Goal: Transaction & Acquisition: Purchase product/service

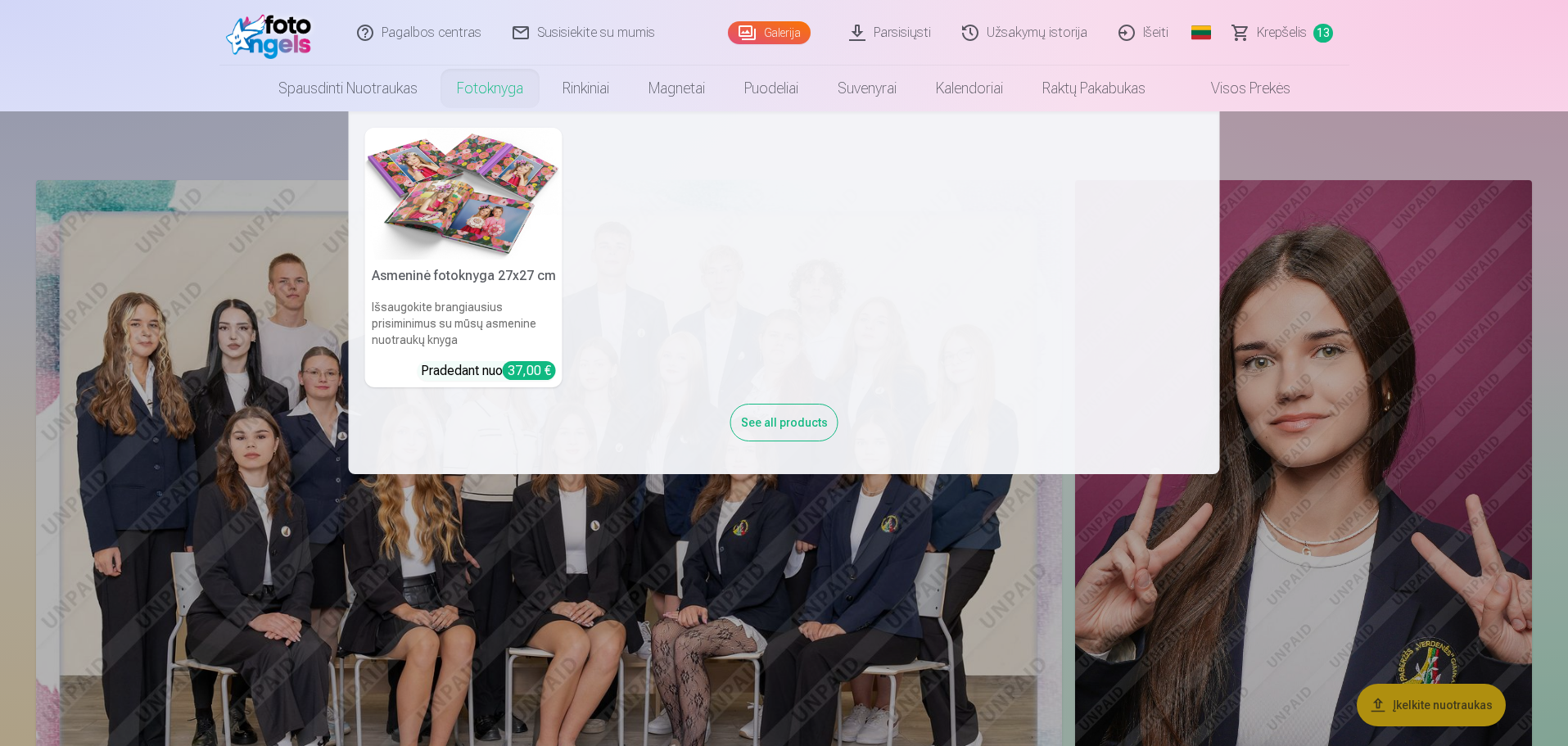
click at [474, 86] on link "Fotoknyga" at bounding box center [490, 88] width 105 height 46
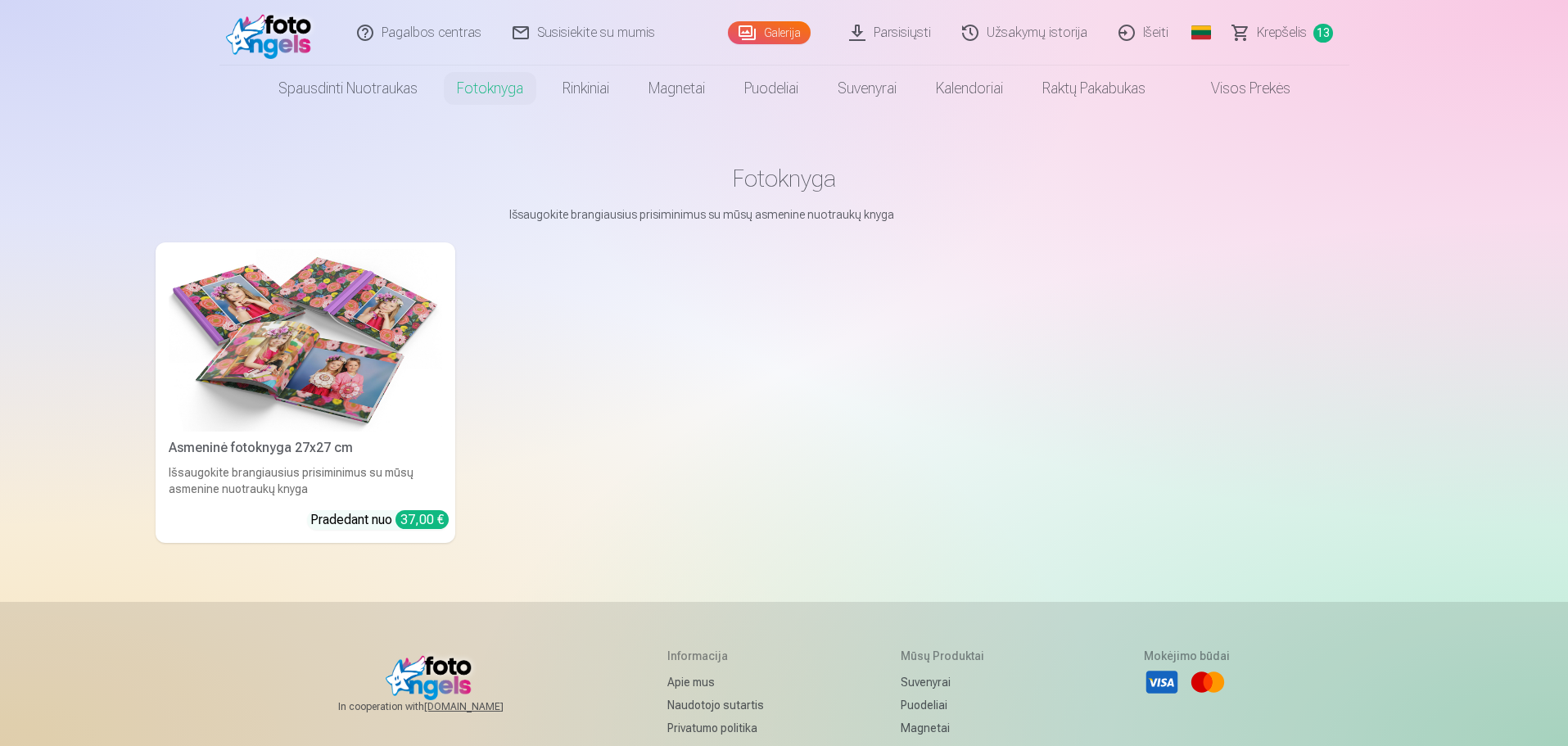
click at [384, 346] on img at bounding box center [305, 340] width 274 height 182
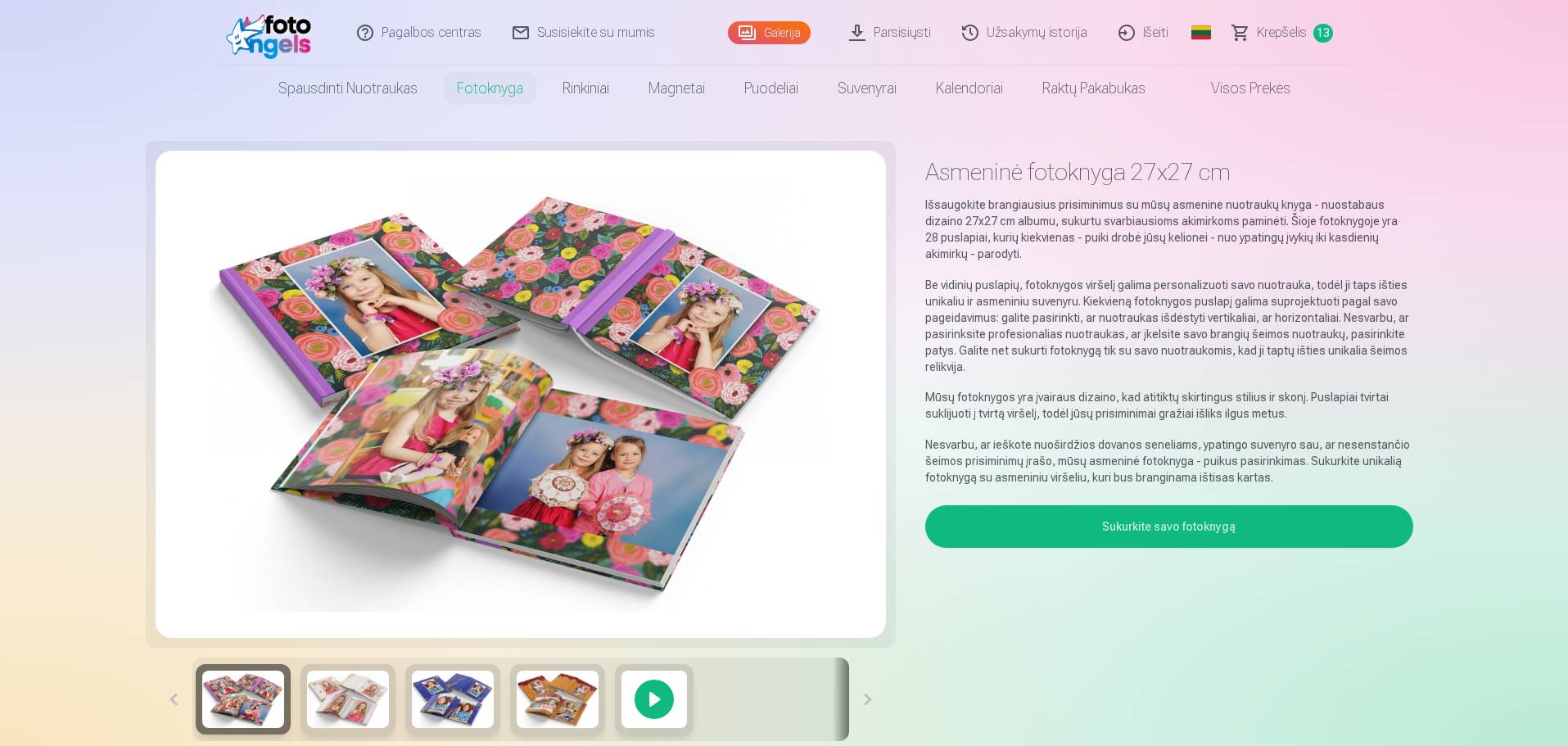
click at [444, 713] on img at bounding box center [453, 699] width 82 height 58
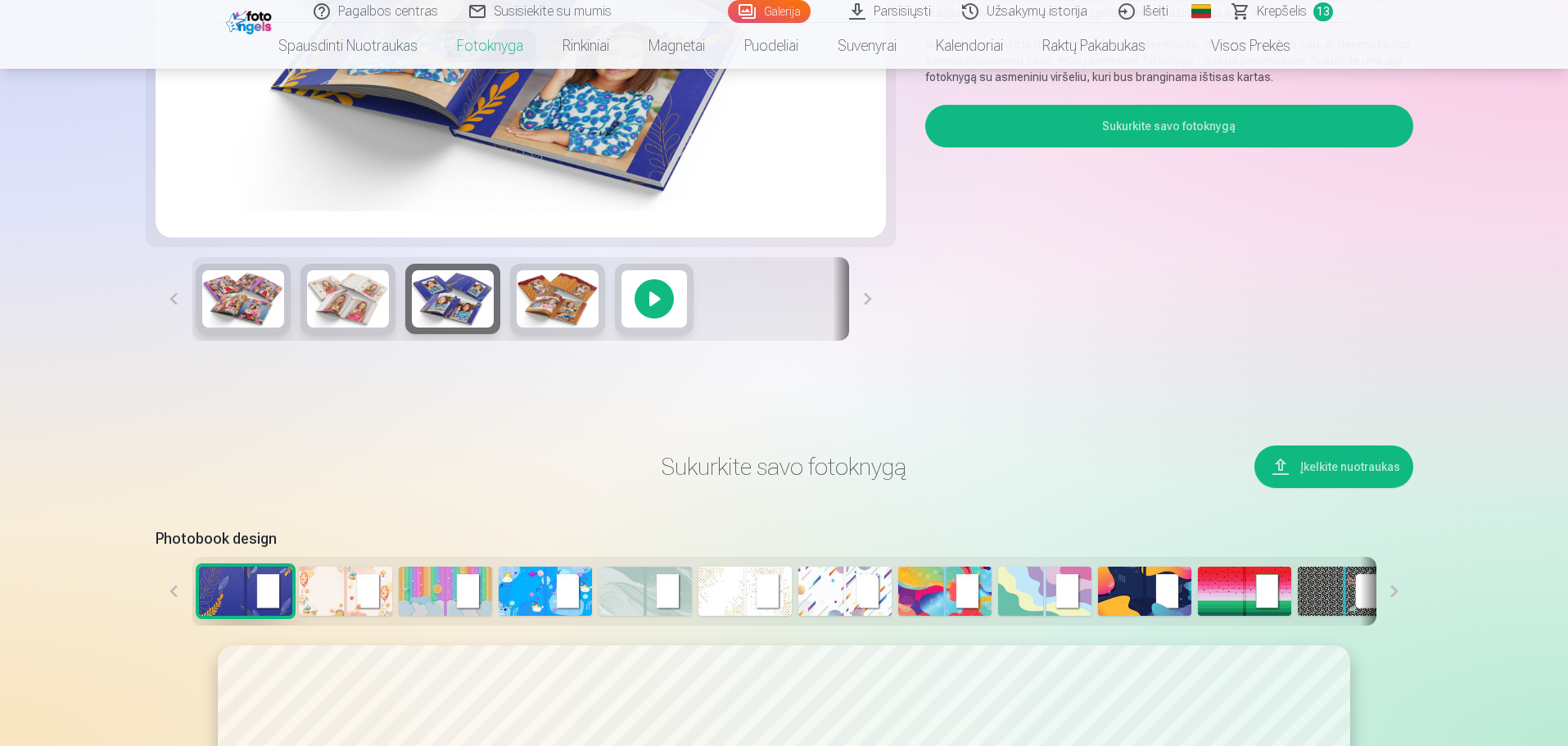
scroll to position [409, 0]
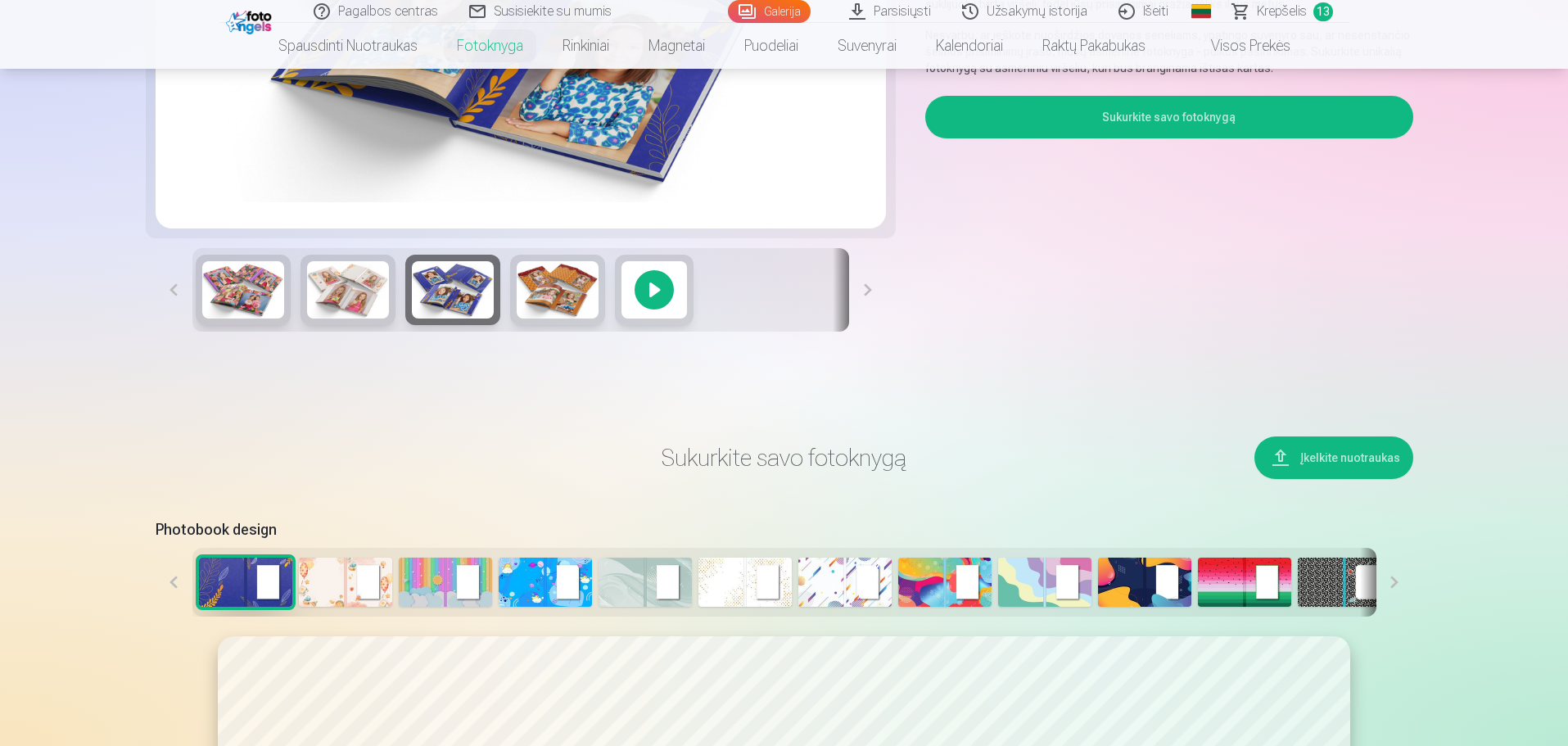
click at [1192, 116] on button "Sukurkite savo fotoknygą" at bounding box center [1169, 117] width 487 height 43
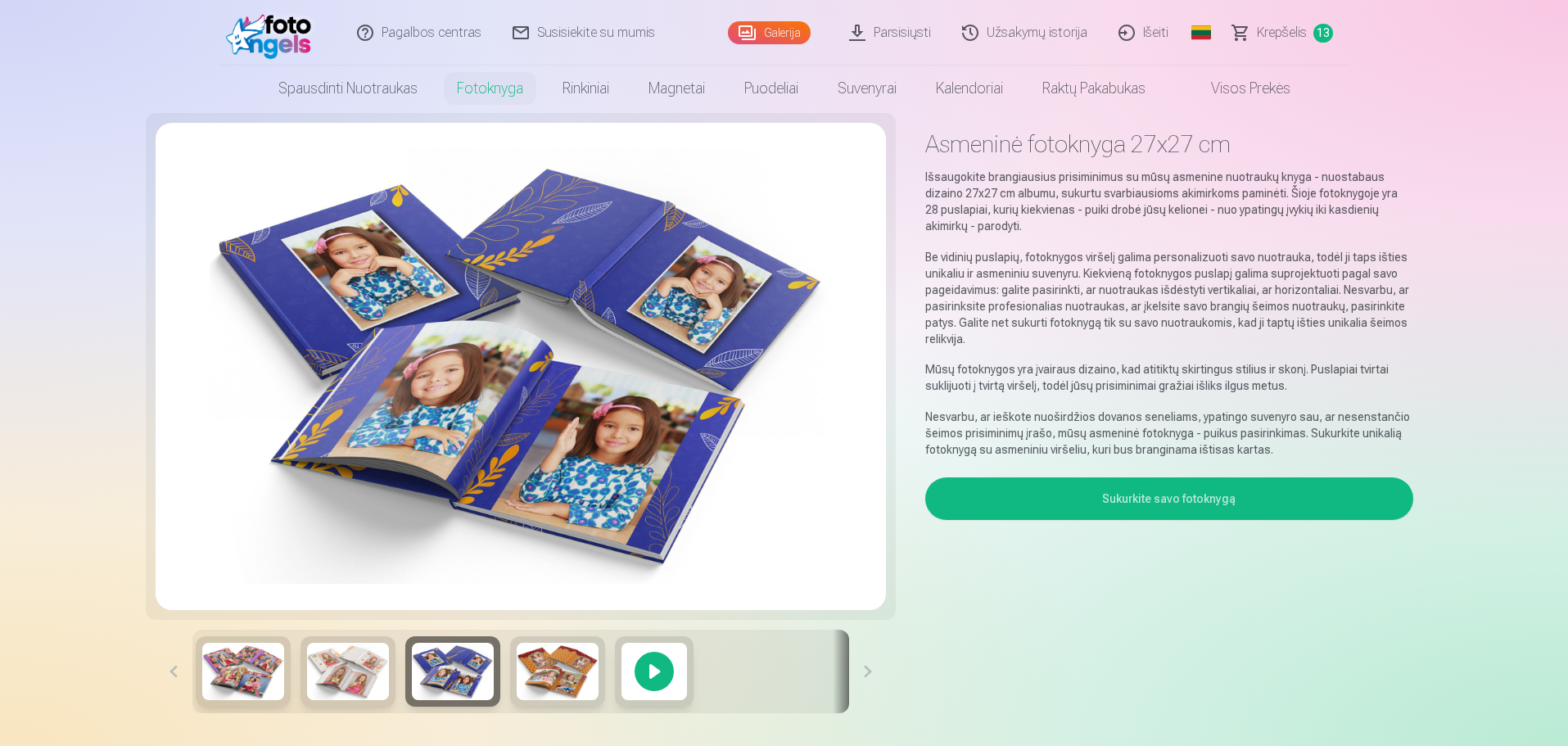
scroll to position [0, 0]
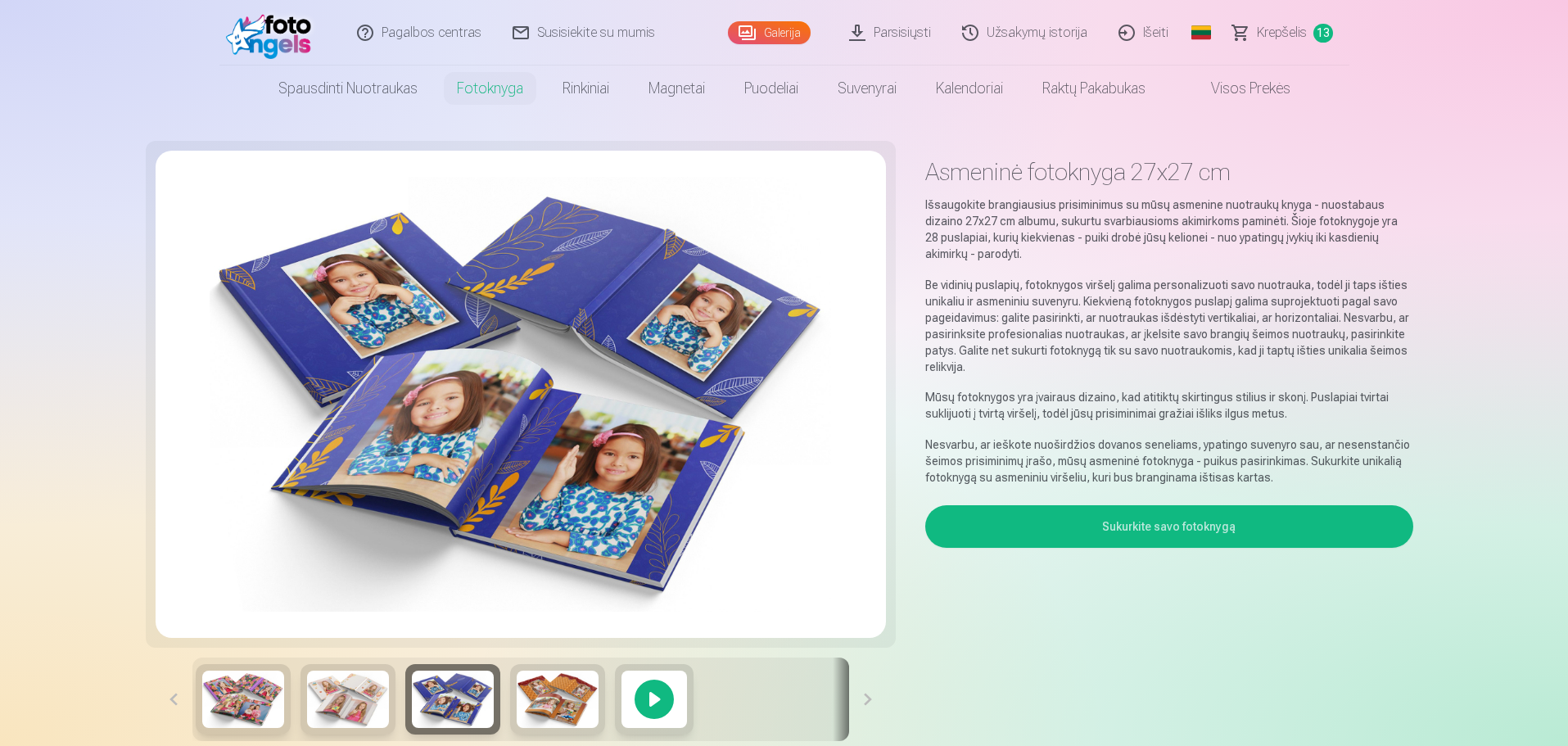
click at [1222, 521] on button "Sukurkite savo fotoknygą" at bounding box center [1169, 526] width 487 height 43
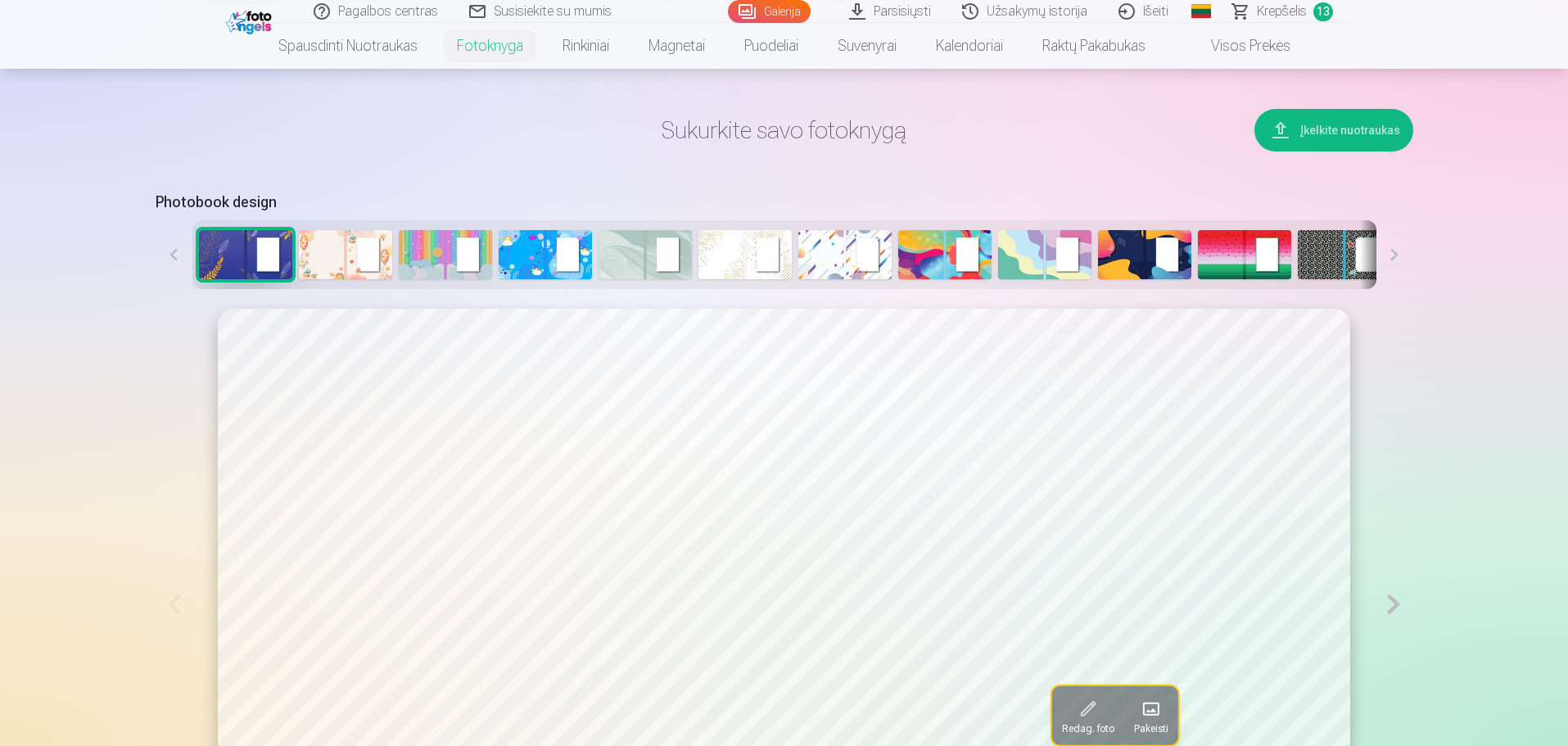
scroll to position [738, 0]
click at [356, 259] on img at bounding box center [346, 253] width 94 height 49
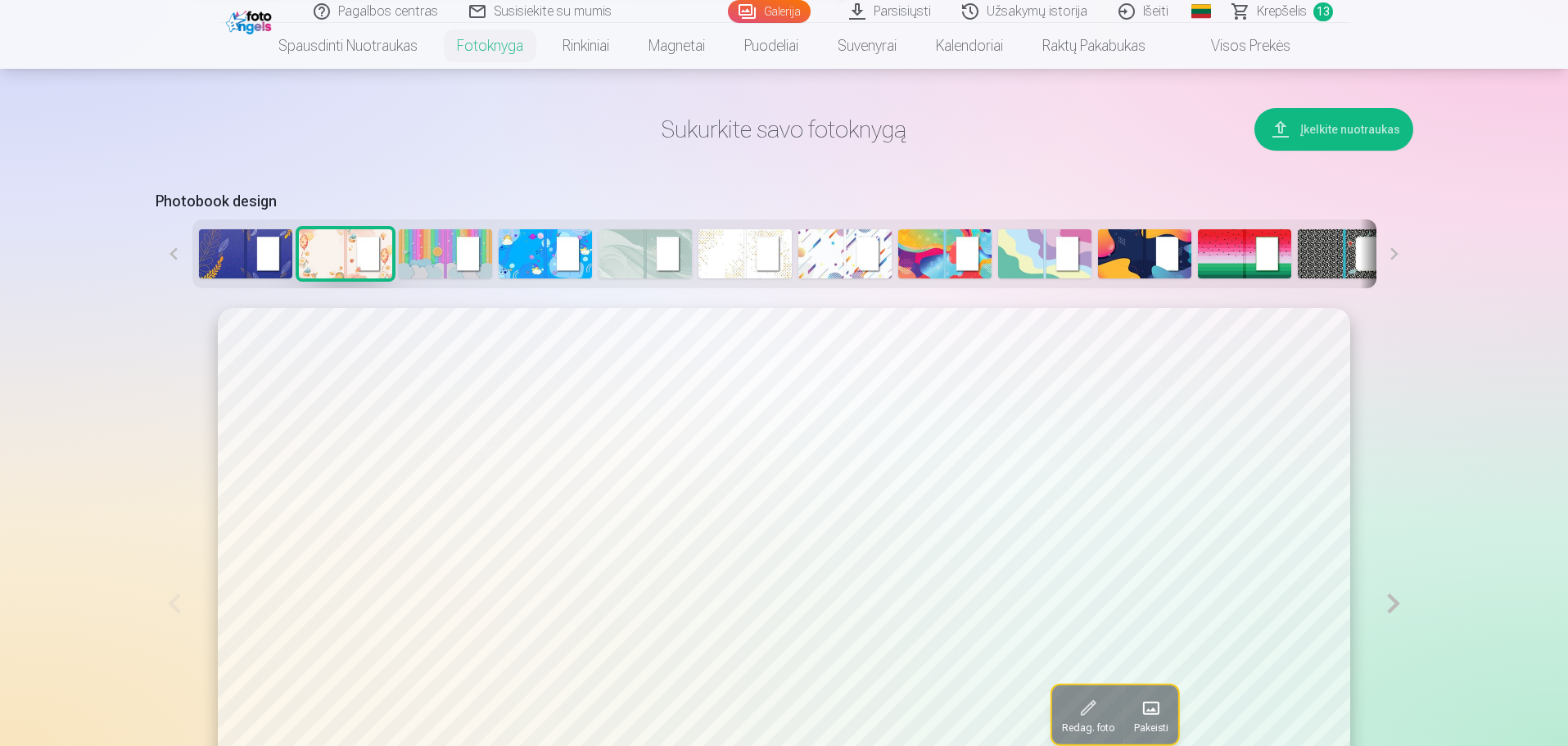
click at [440, 260] on img at bounding box center [446, 253] width 94 height 49
click at [526, 258] on img at bounding box center [546, 253] width 94 height 49
click at [643, 258] on img at bounding box center [646, 253] width 94 height 49
click at [783, 252] on img at bounding box center [746, 253] width 94 height 49
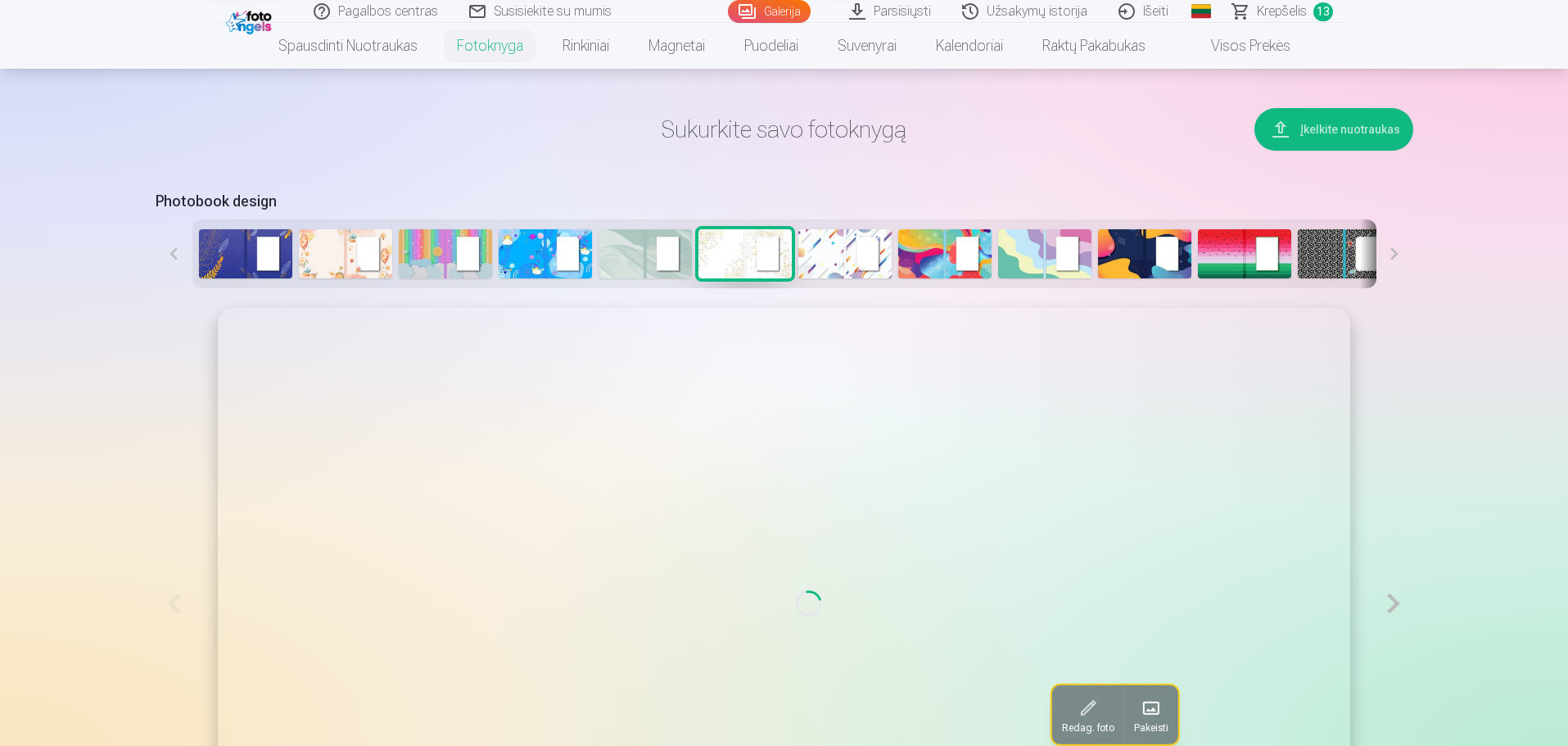
click at [828, 259] on img at bounding box center [845, 253] width 94 height 49
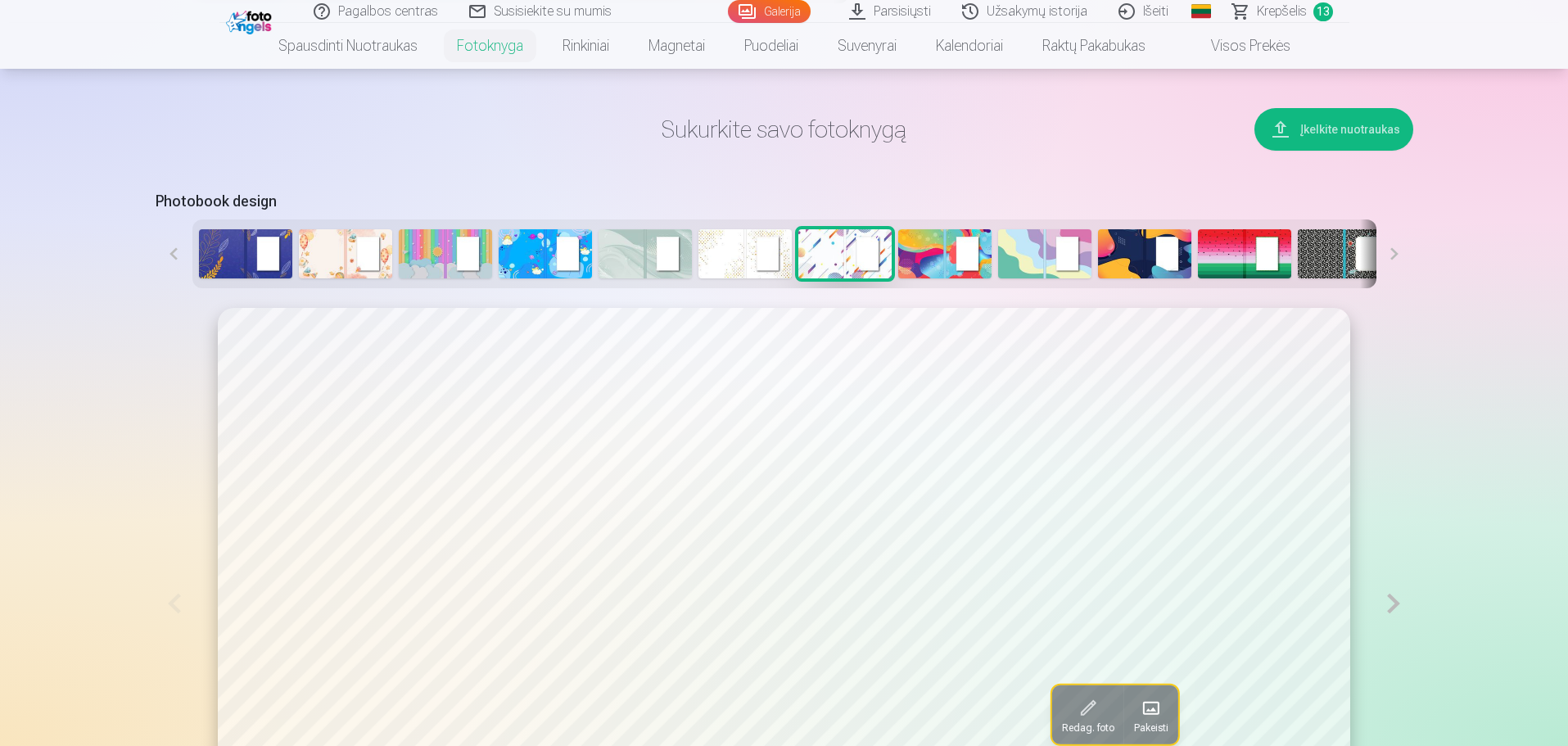
click at [930, 259] on img at bounding box center [945, 253] width 94 height 49
click at [1063, 260] on img at bounding box center [1045, 253] width 94 height 49
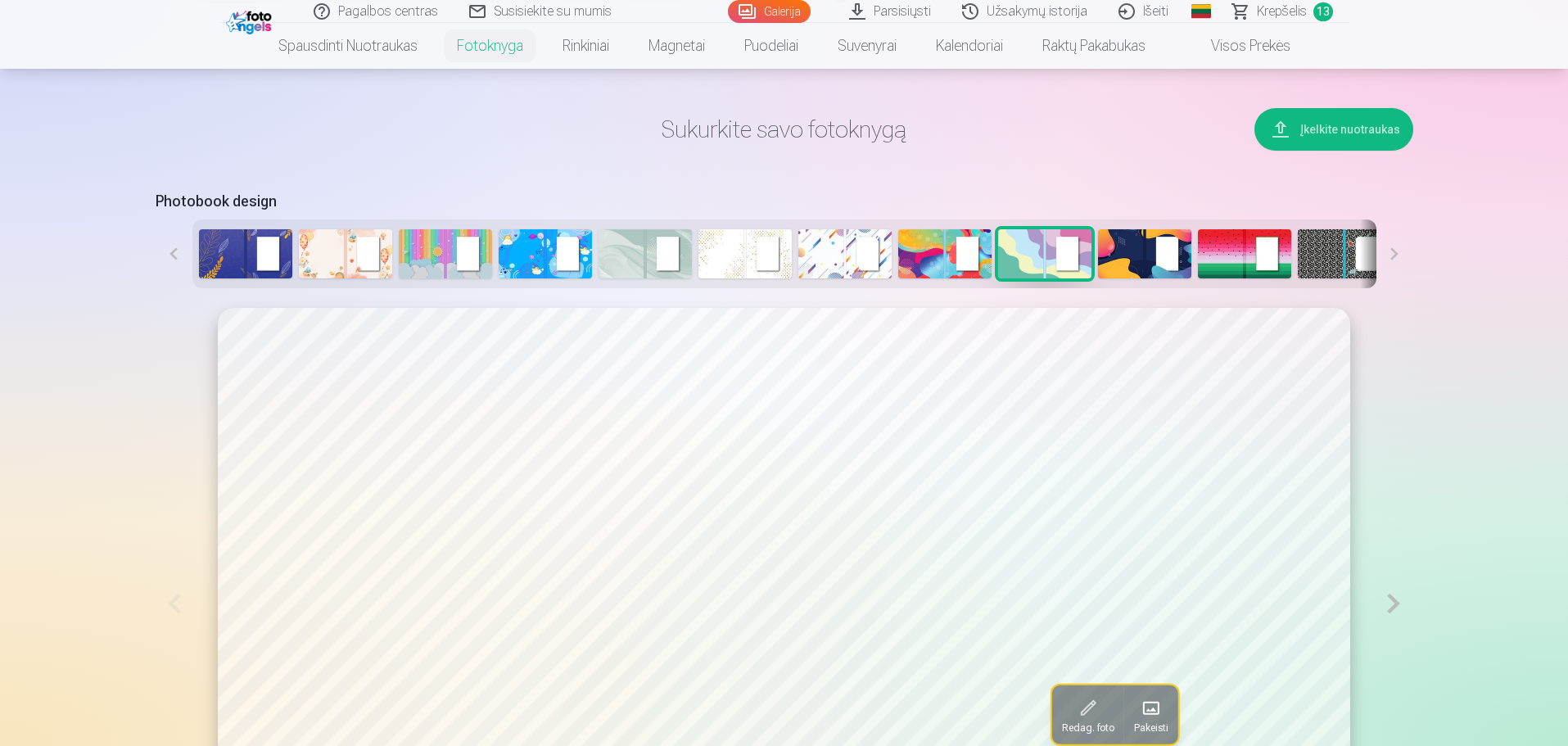
click at [1131, 256] on img at bounding box center [1145, 253] width 94 height 49
click at [1270, 249] on img at bounding box center [1245, 253] width 94 height 49
click at [1332, 251] on img at bounding box center [1345, 253] width 94 height 49
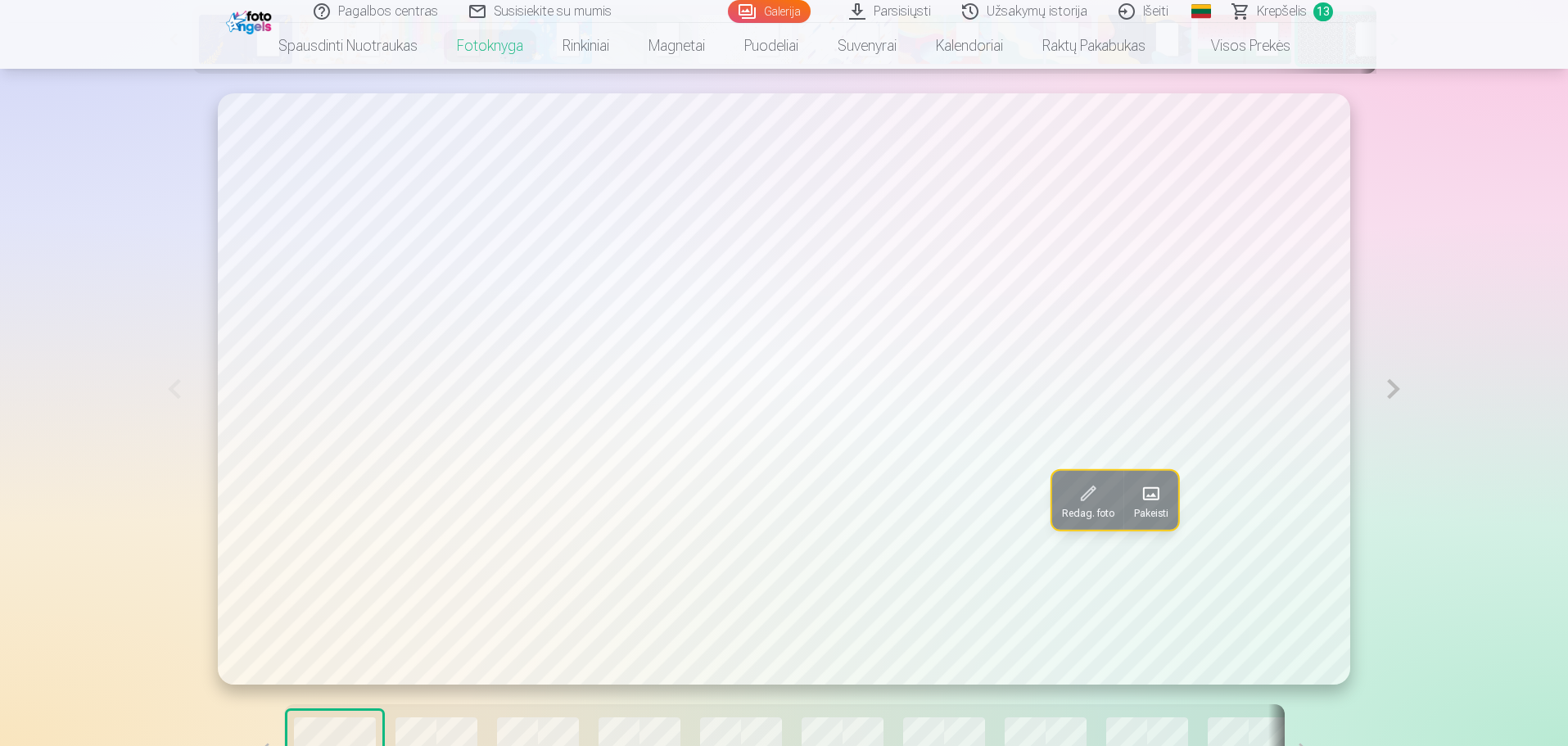
scroll to position [656, 0]
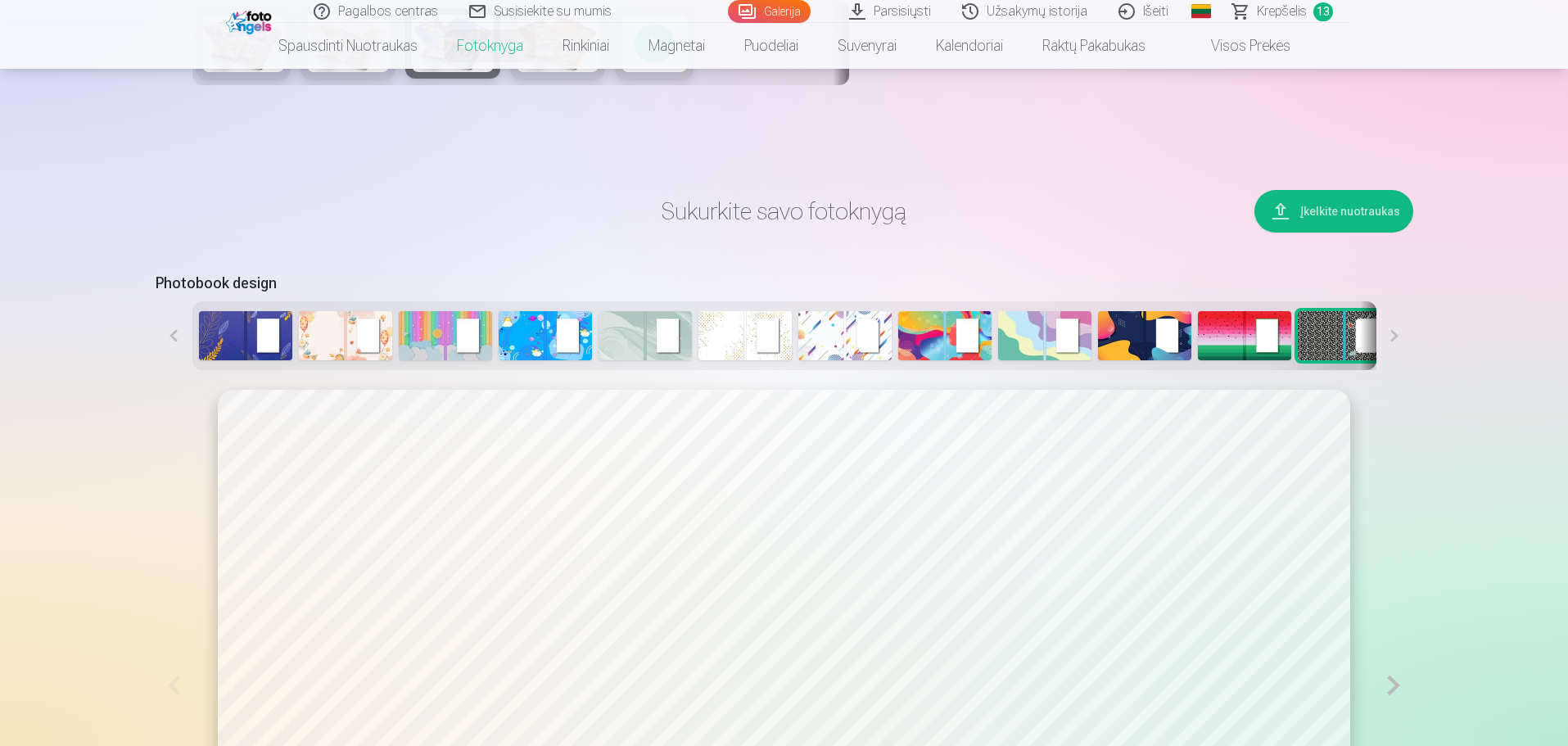
click at [1396, 340] on button at bounding box center [1395, 335] width 37 height 69
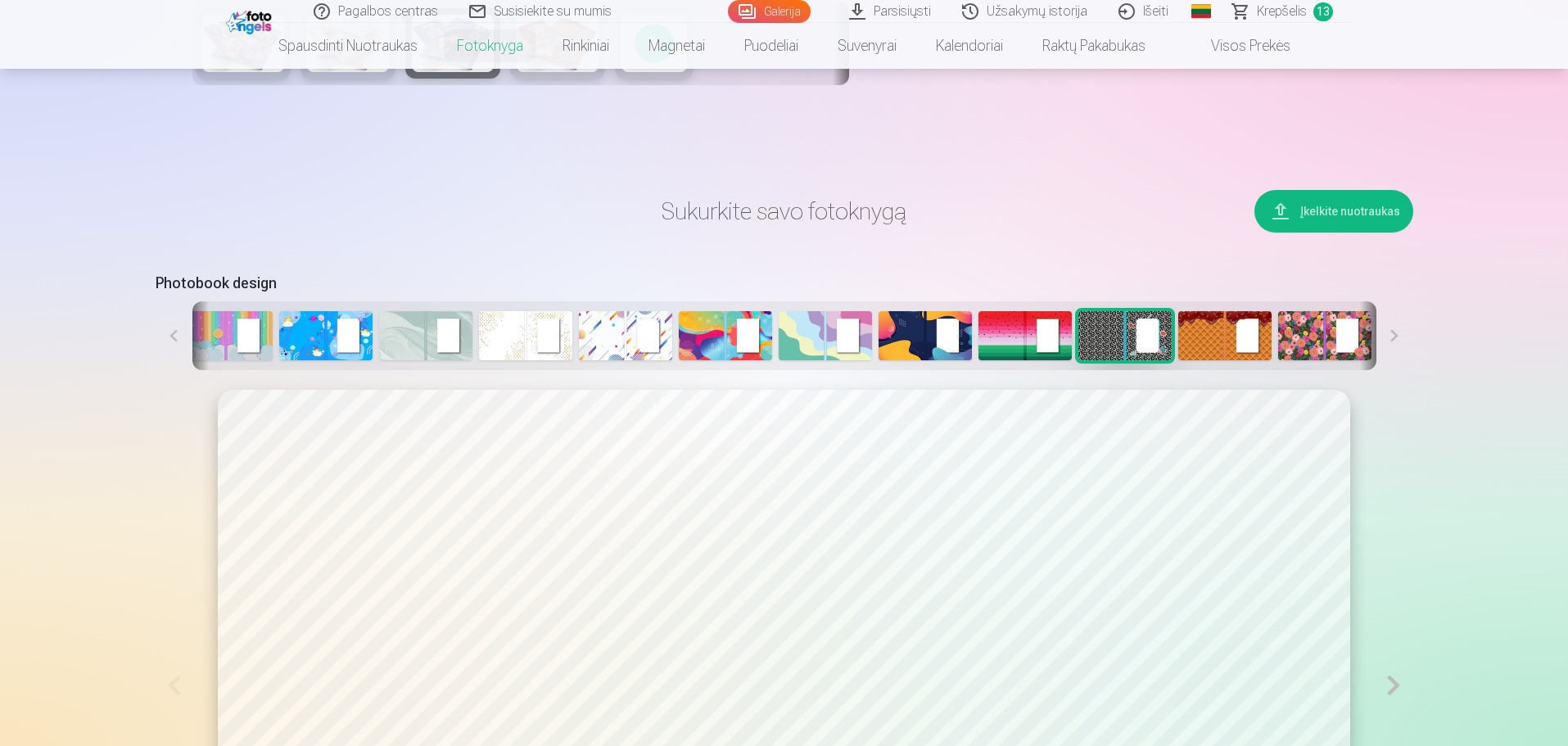
scroll to position [0, 221]
click at [1396, 340] on button at bounding box center [1395, 335] width 37 height 69
click at [361, 332] on img at bounding box center [325, 335] width 94 height 49
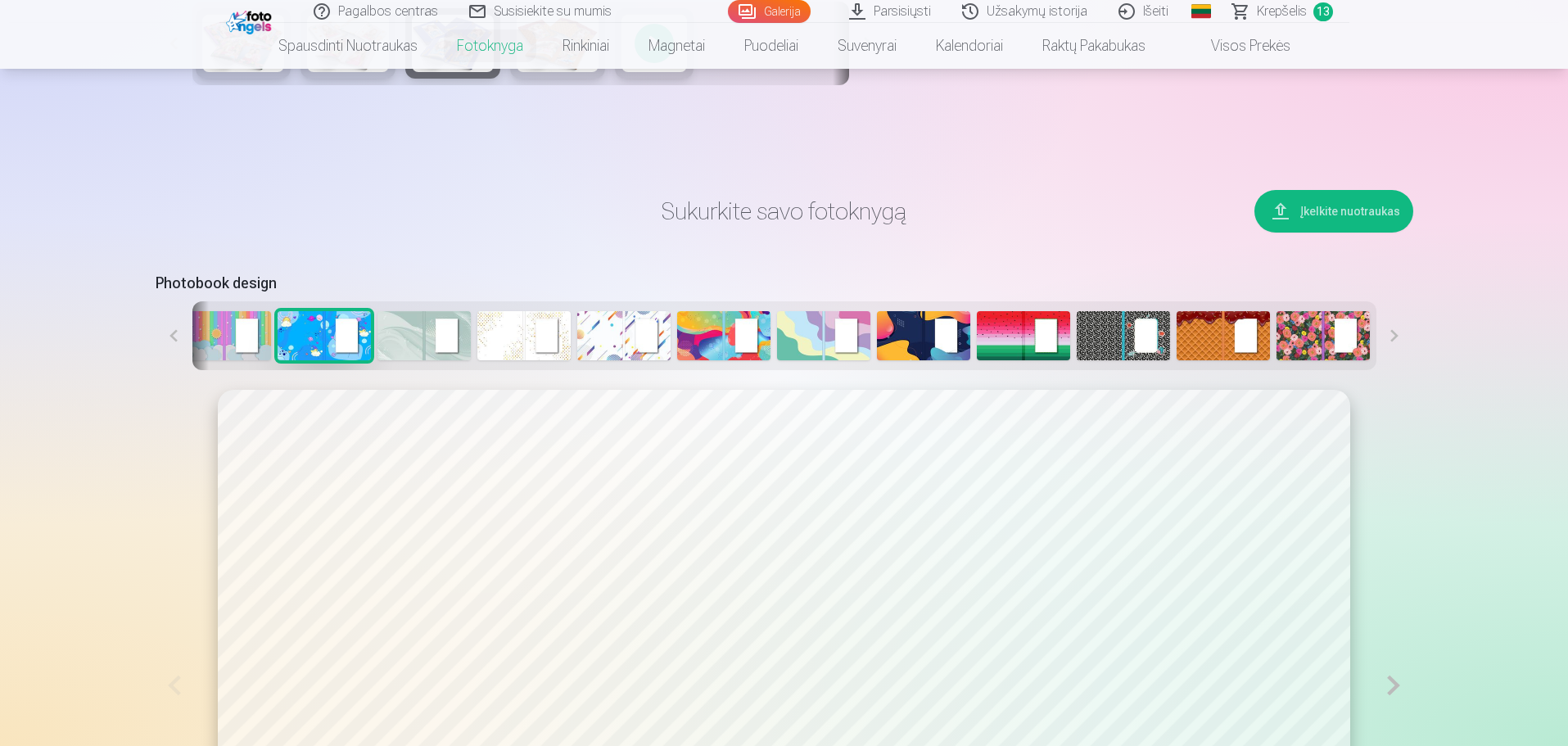
click at [407, 335] on img at bounding box center [424, 335] width 94 height 49
click at [483, 335] on img at bounding box center [525, 335] width 94 height 49
click at [634, 344] on img at bounding box center [624, 335] width 94 height 49
click at [709, 340] on img at bounding box center [725, 335] width 94 height 49
click at [812, 340] on img at bounding box center [824, 335] width 94 height 49
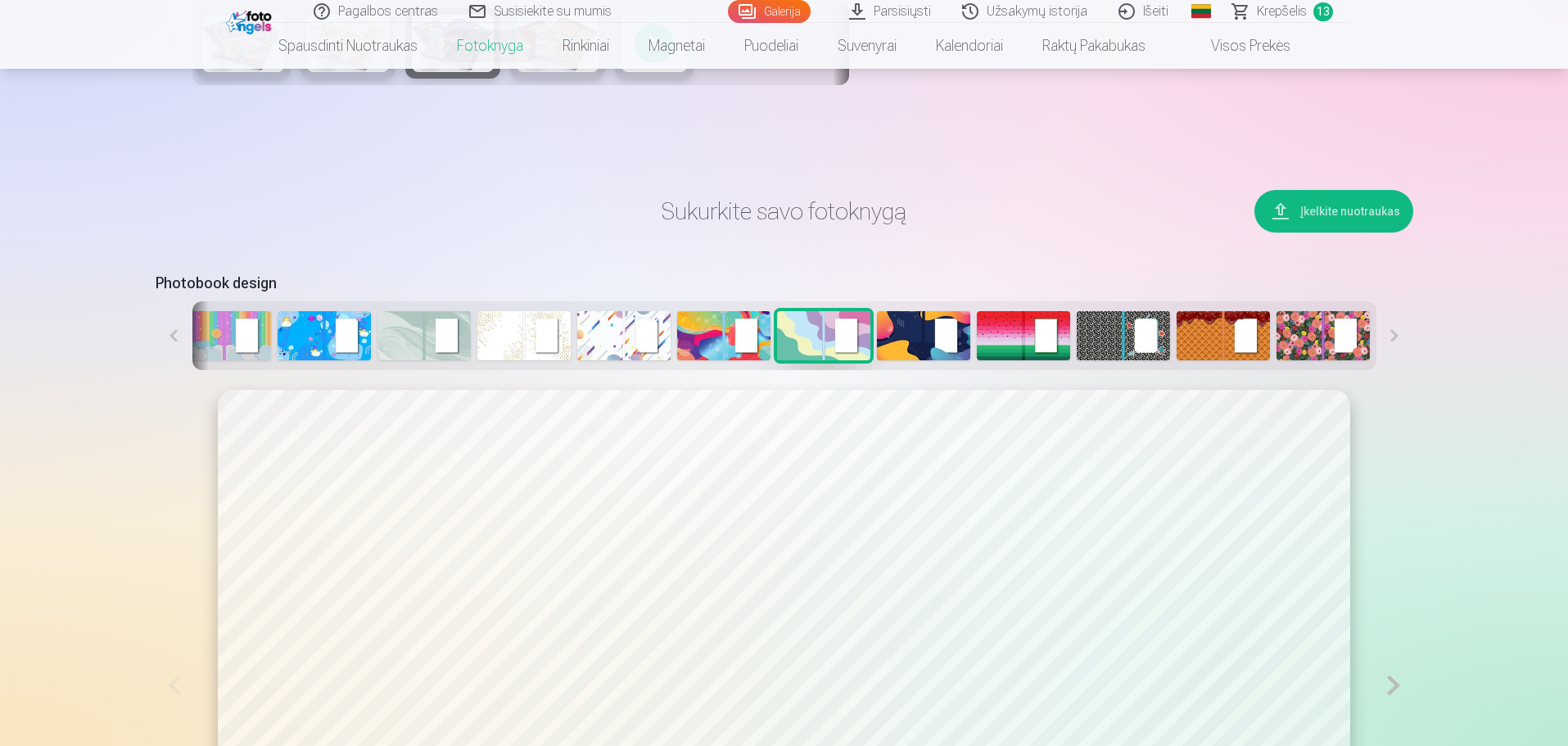
click at [208, 332] on img at bounding box center [224, 335] width 94 height 49
click at [511, 343] on img at bounding box center [525, 335] width 94 height 49
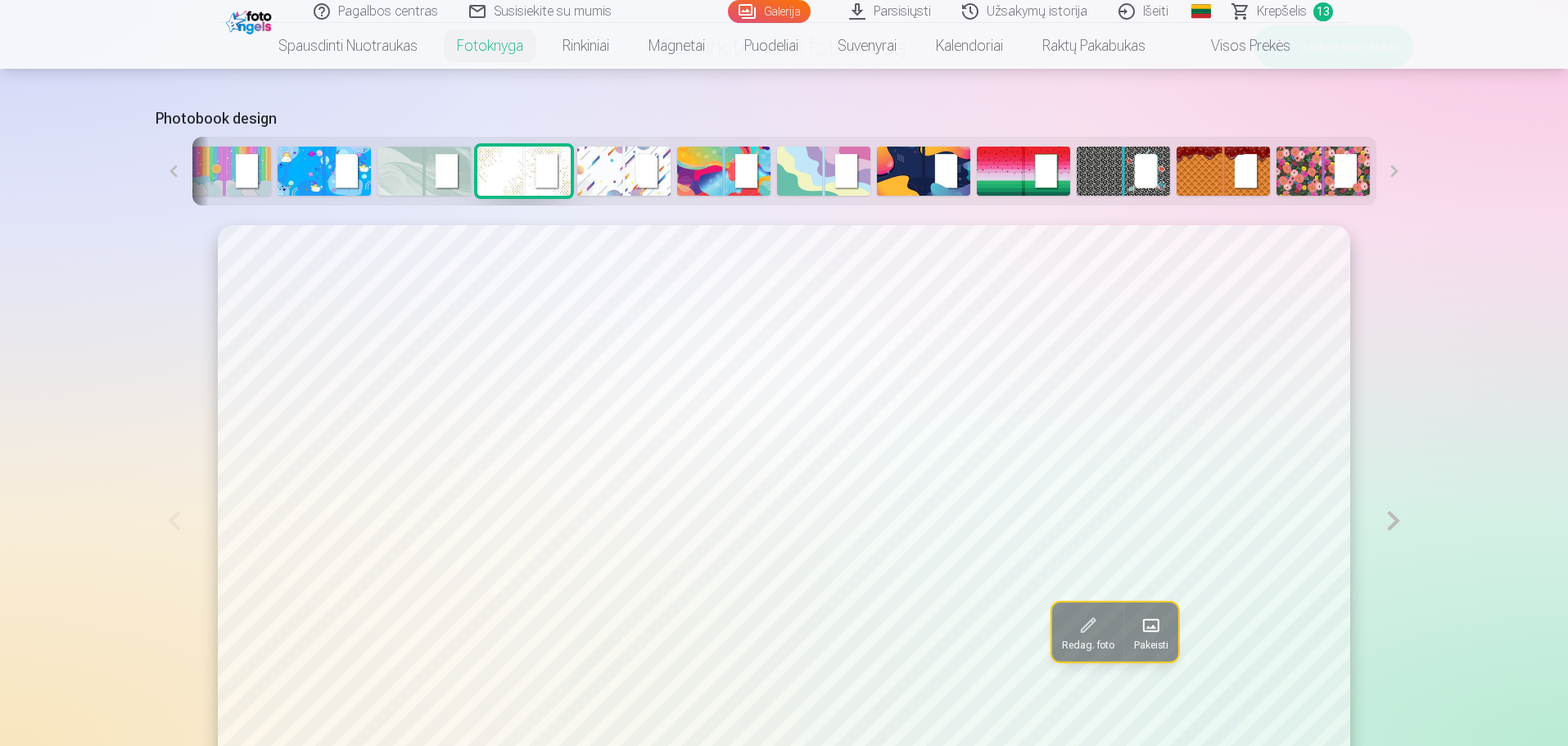
scroll to position [820, 0]
click at [1393, 528] on button at bounding box center [1393, 521] width 38 height 590
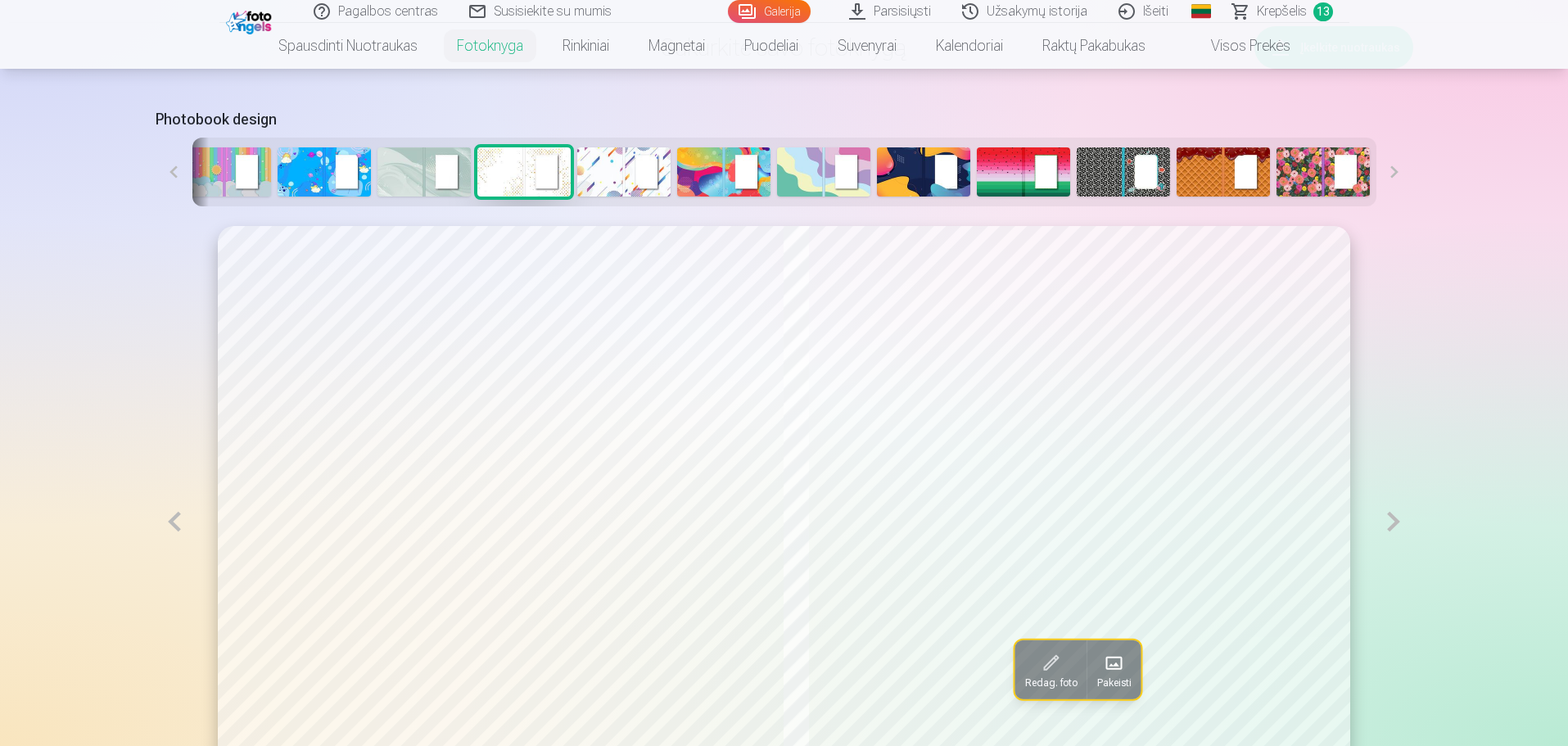
click at [1393, 528] on button at bounding box center [1393, 521] width 38 height 591
click at [1393, 527] on button at bounding box center [1393, 521] width 38 height 591
click at [1393, 524] on button at bounding box center [1393, 521] width 38 height 591
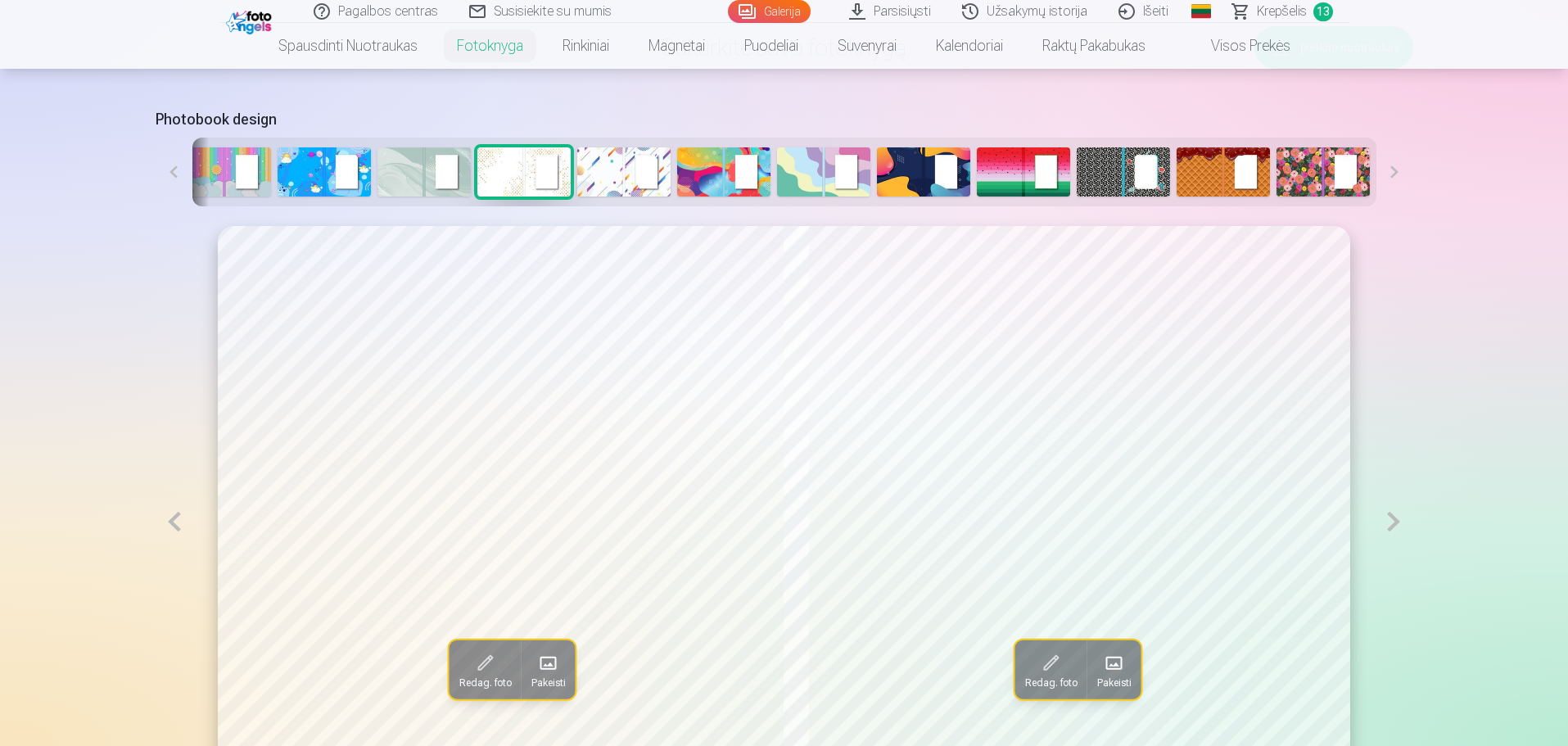
click at [1393, 524] on button at bounding box center [1393, 521] width 38 height 591
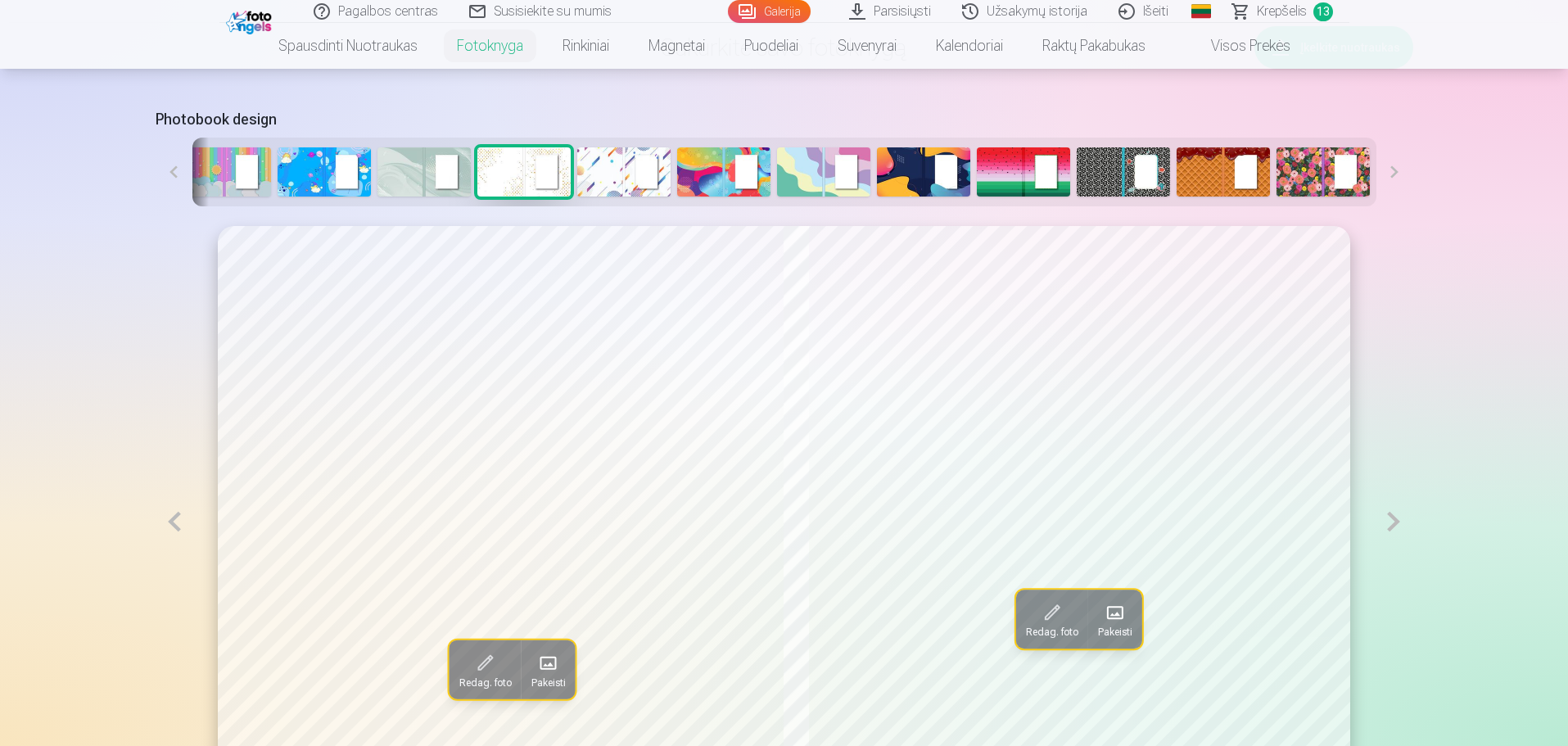
click at [1393, 524] on button at bounding box center [1393, 521] width 38 height 591
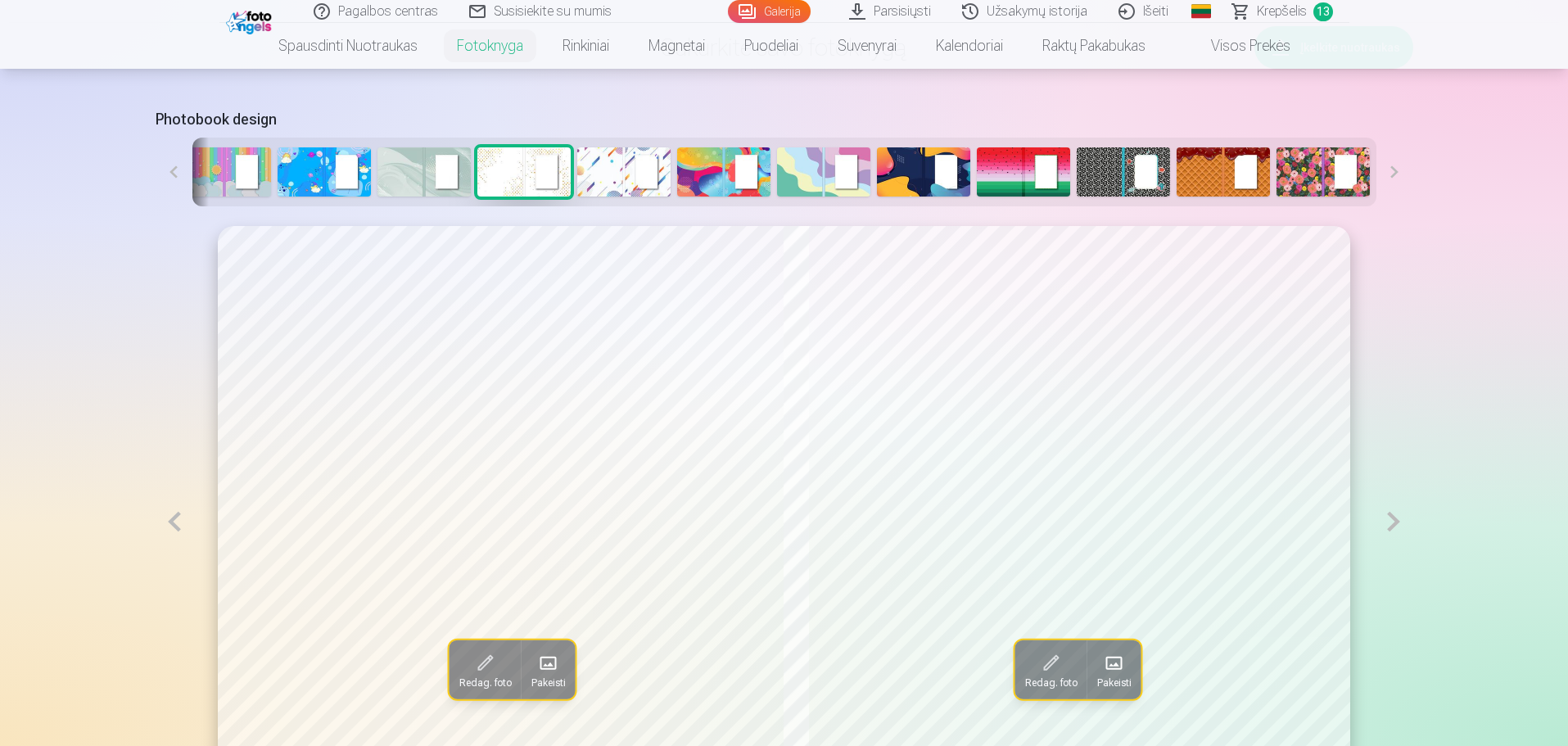
click at [1393, 524] on button at bounding box center [1393, 521] width 38 height 591
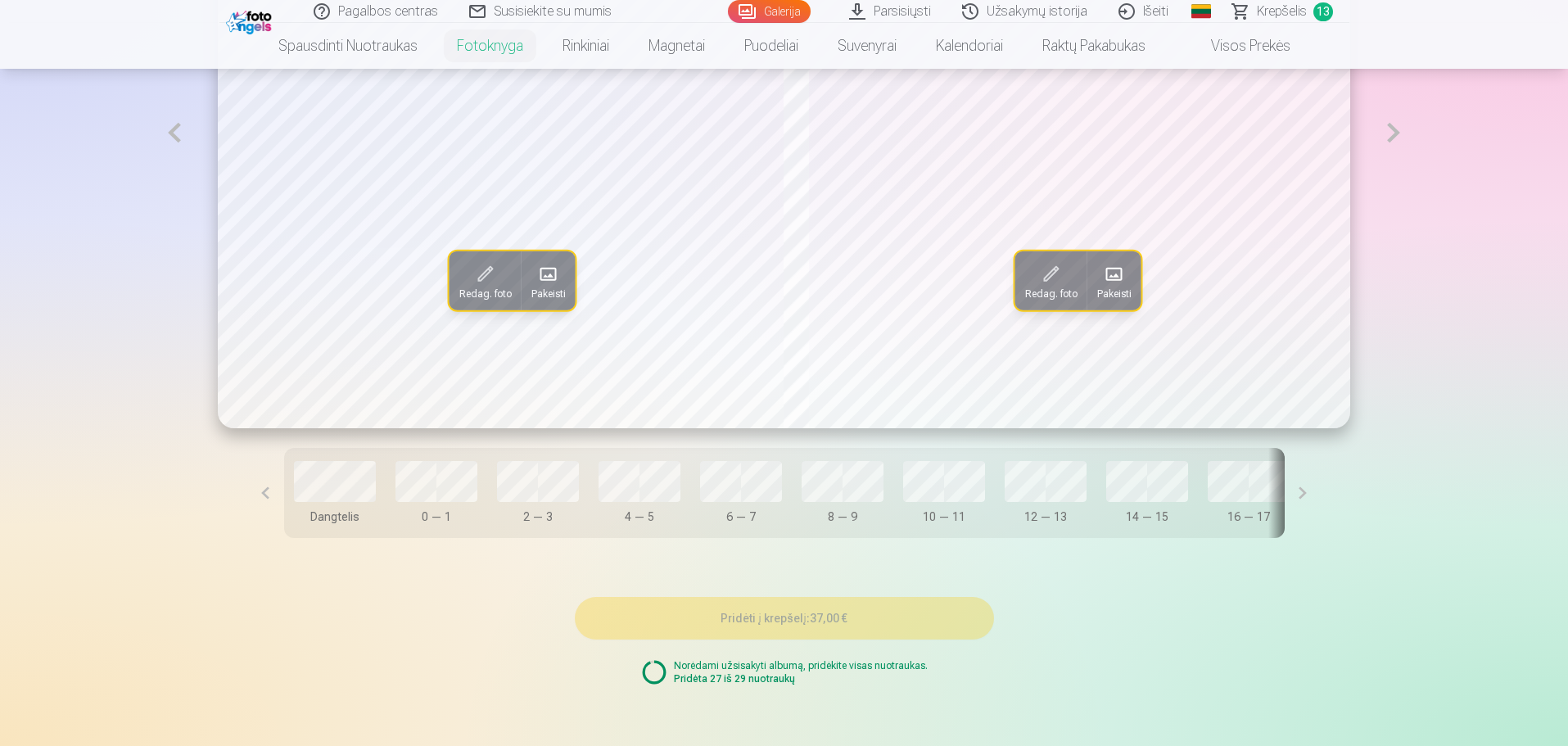
scroll to position [902, 0]
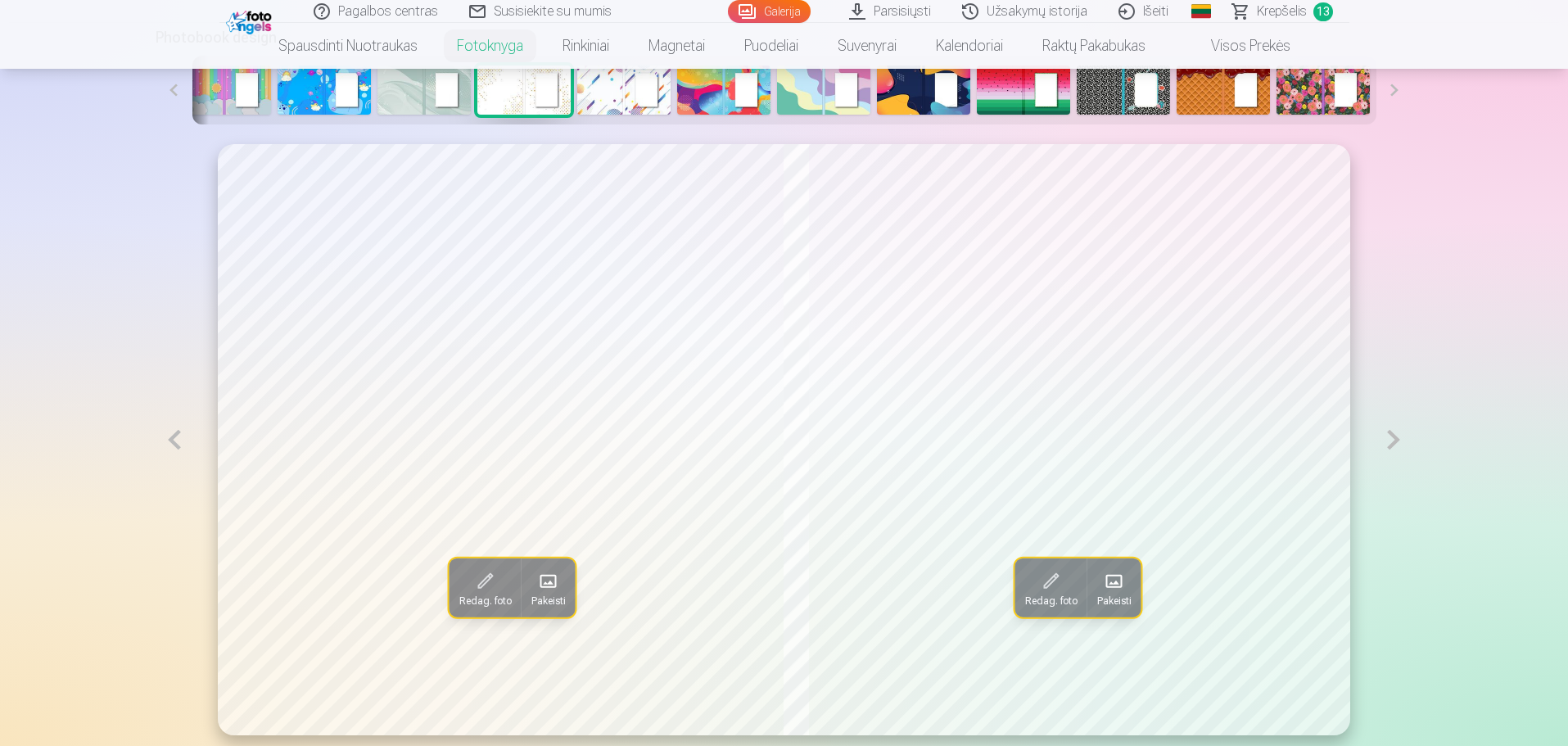
click at [1389, 444] on button at bounding box center [1393, 439] width 38 height 591
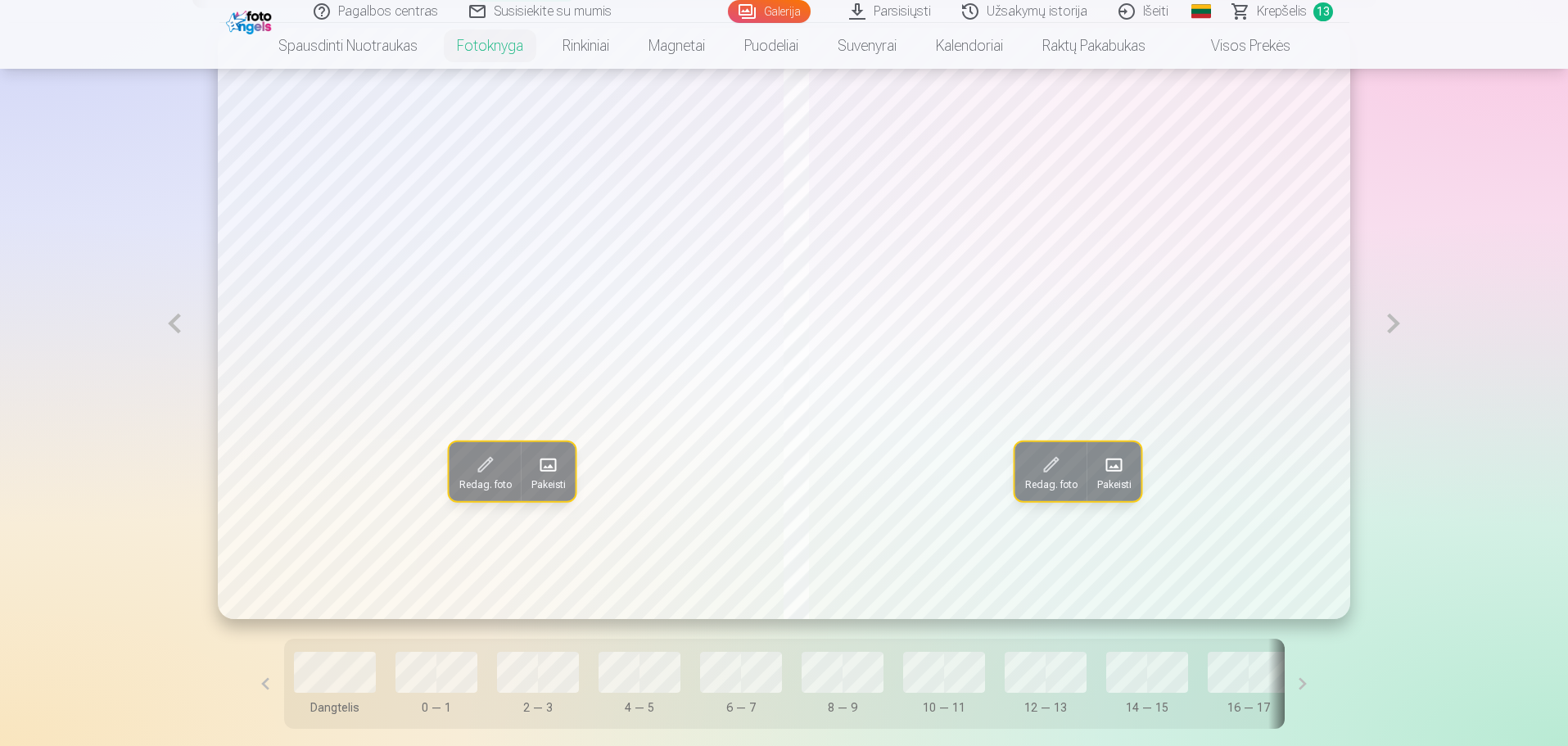
scroll to position [984, 0]
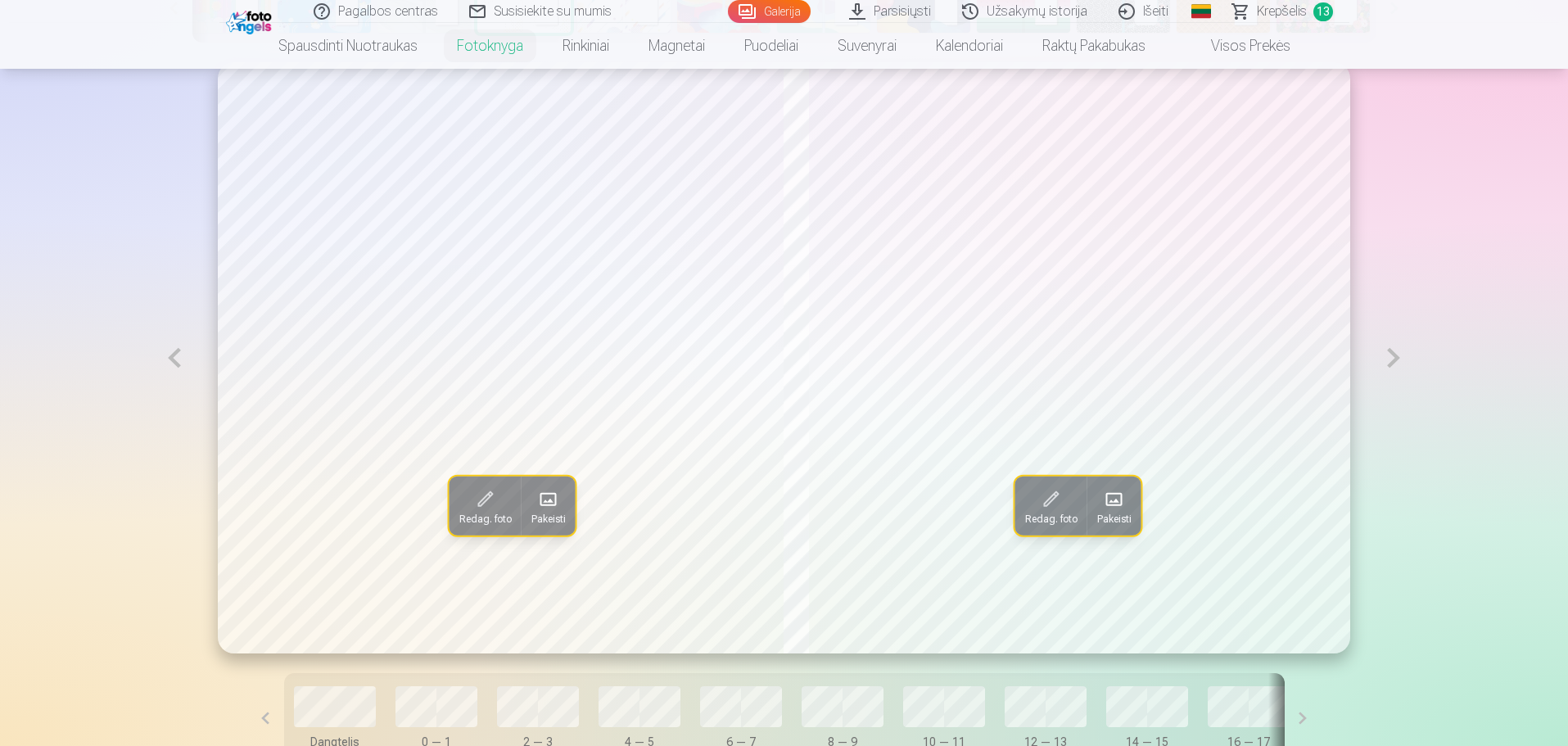
click at [1397, 359] on button at bounding box center [1393, 357] width 38 height 591
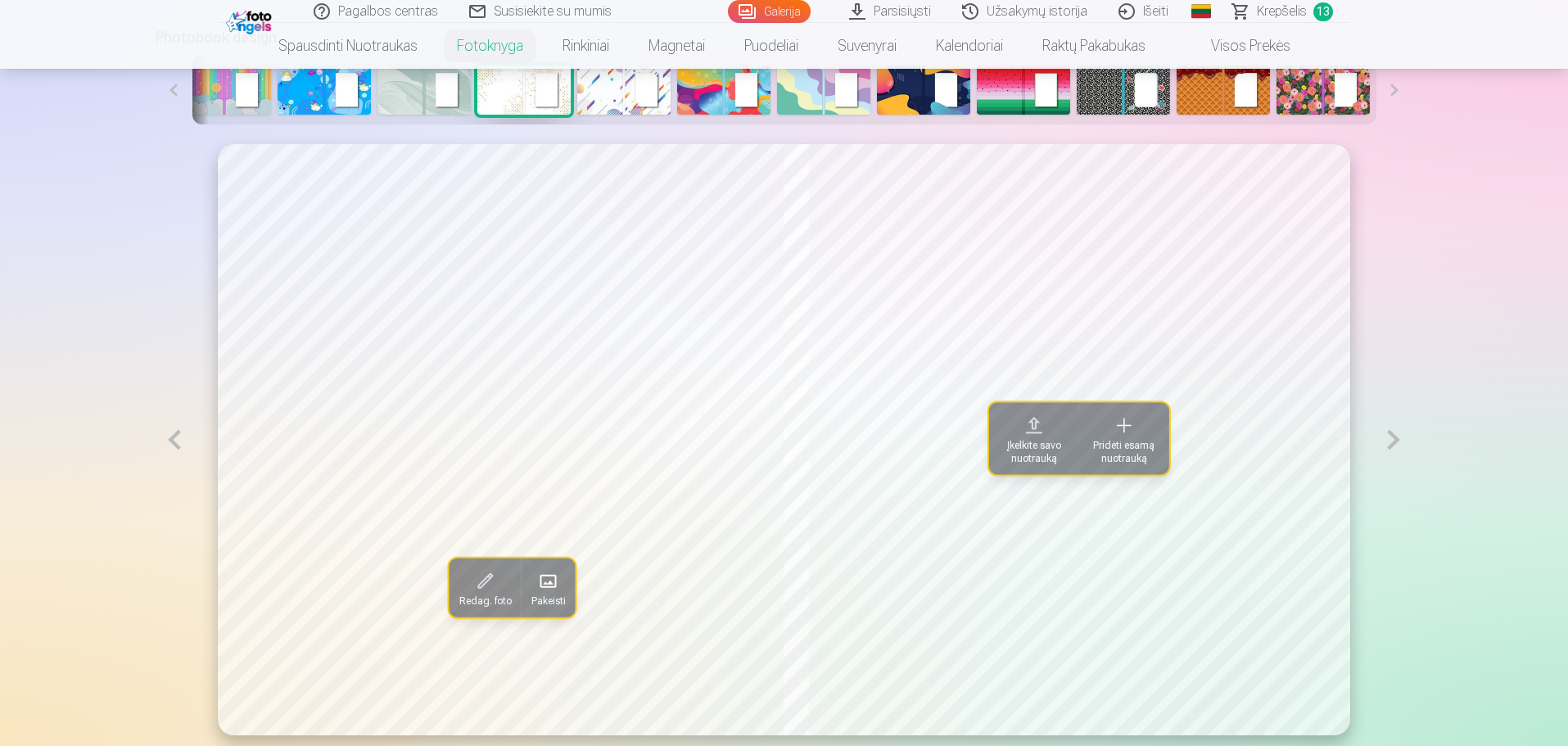
scroll to position [247, 0]
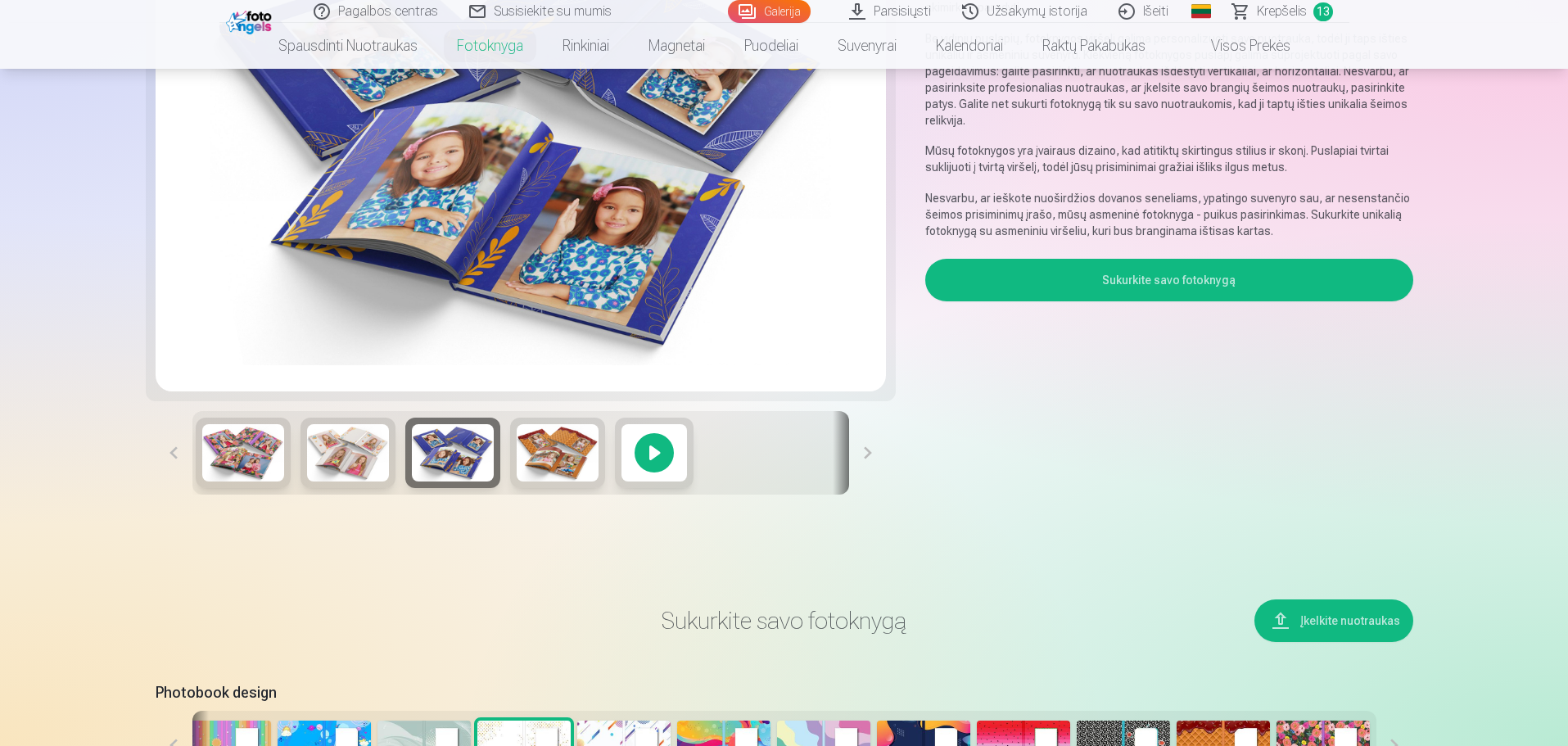
click at [664, 453] on div at bounding box center [654, 452] width 79 height 70
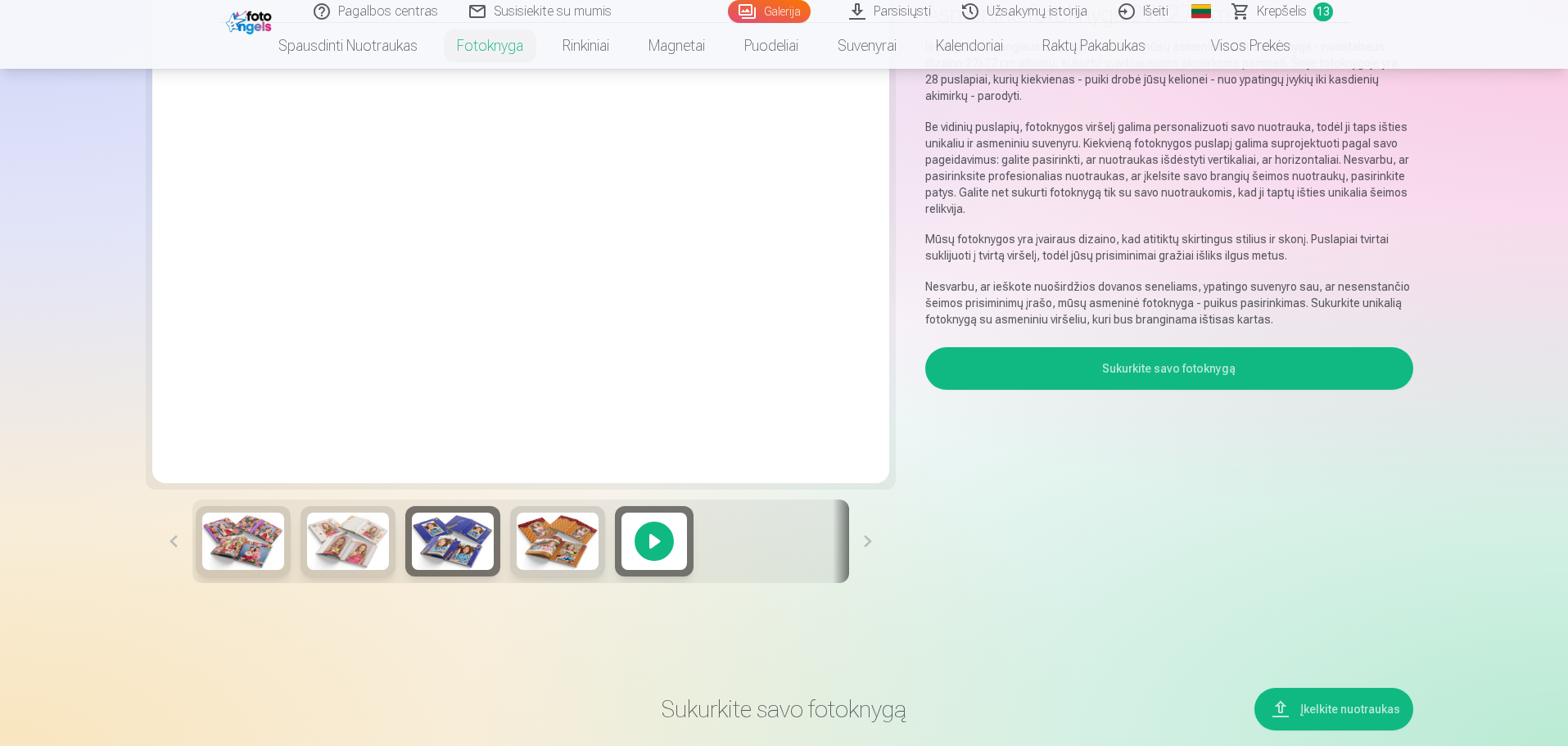
scroll to position [165, 0]
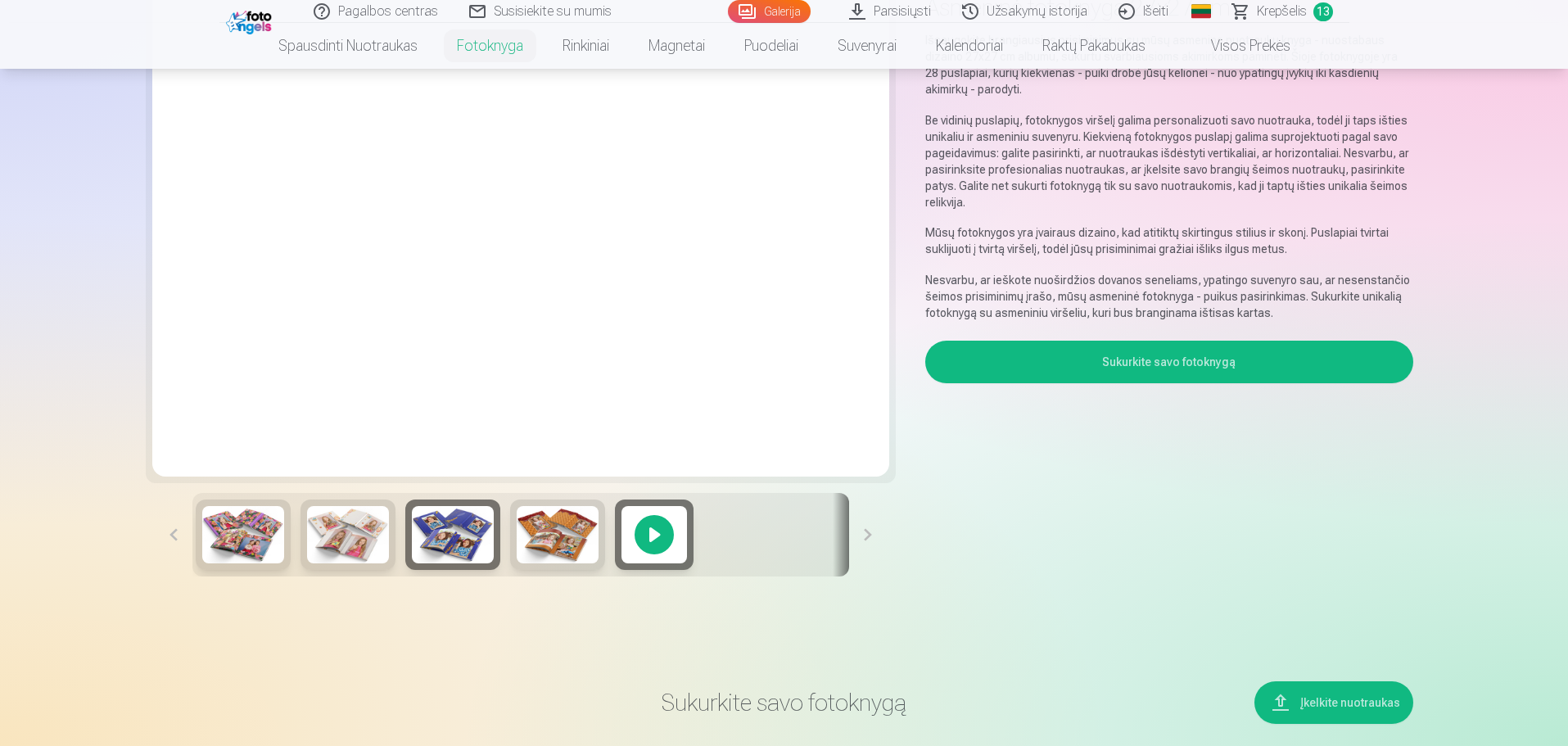
click at [1217, 365] on button "Sukurkite savo fotoknygą" at bounding box center [1169, 361] width 487 height 43
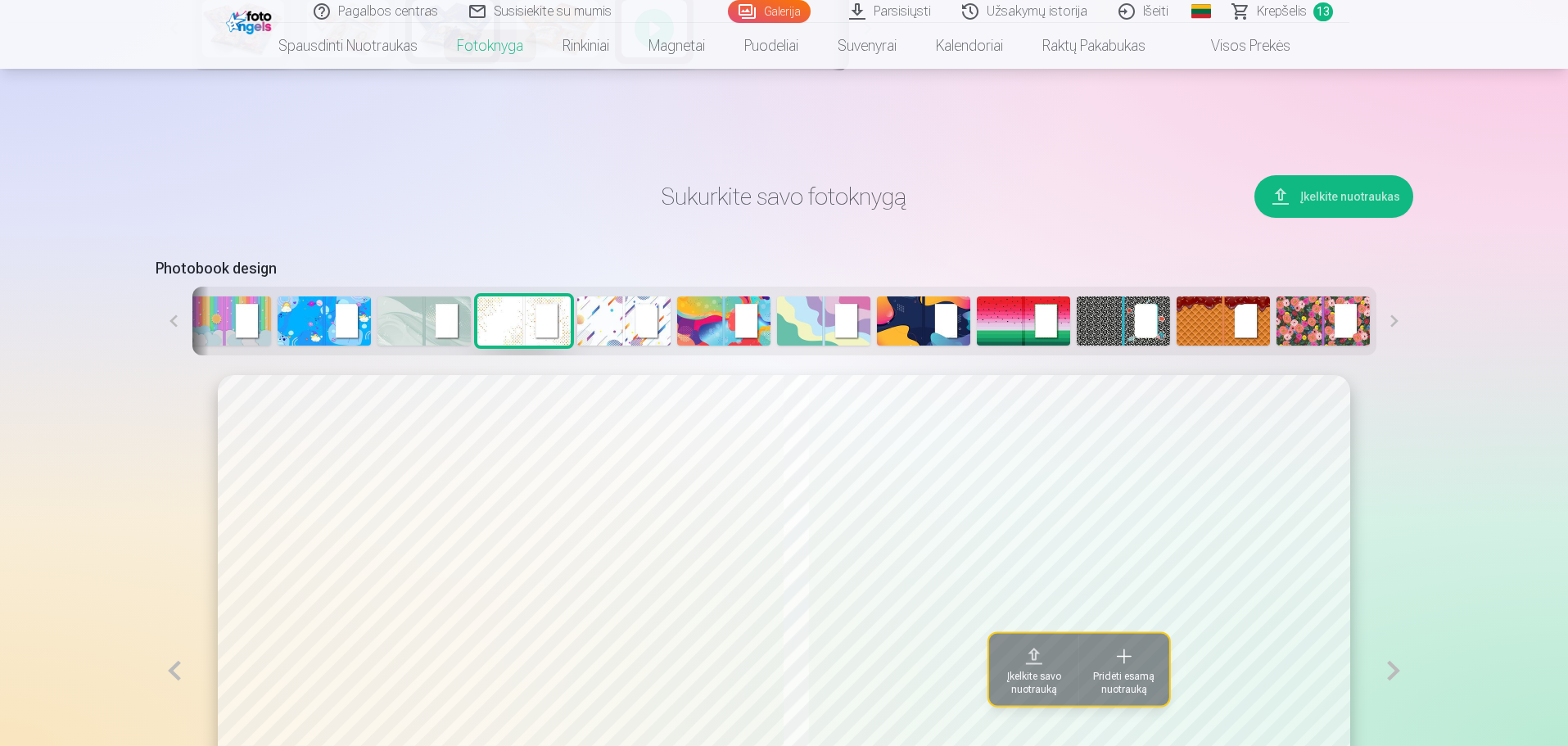
scroll to position [738, 0]
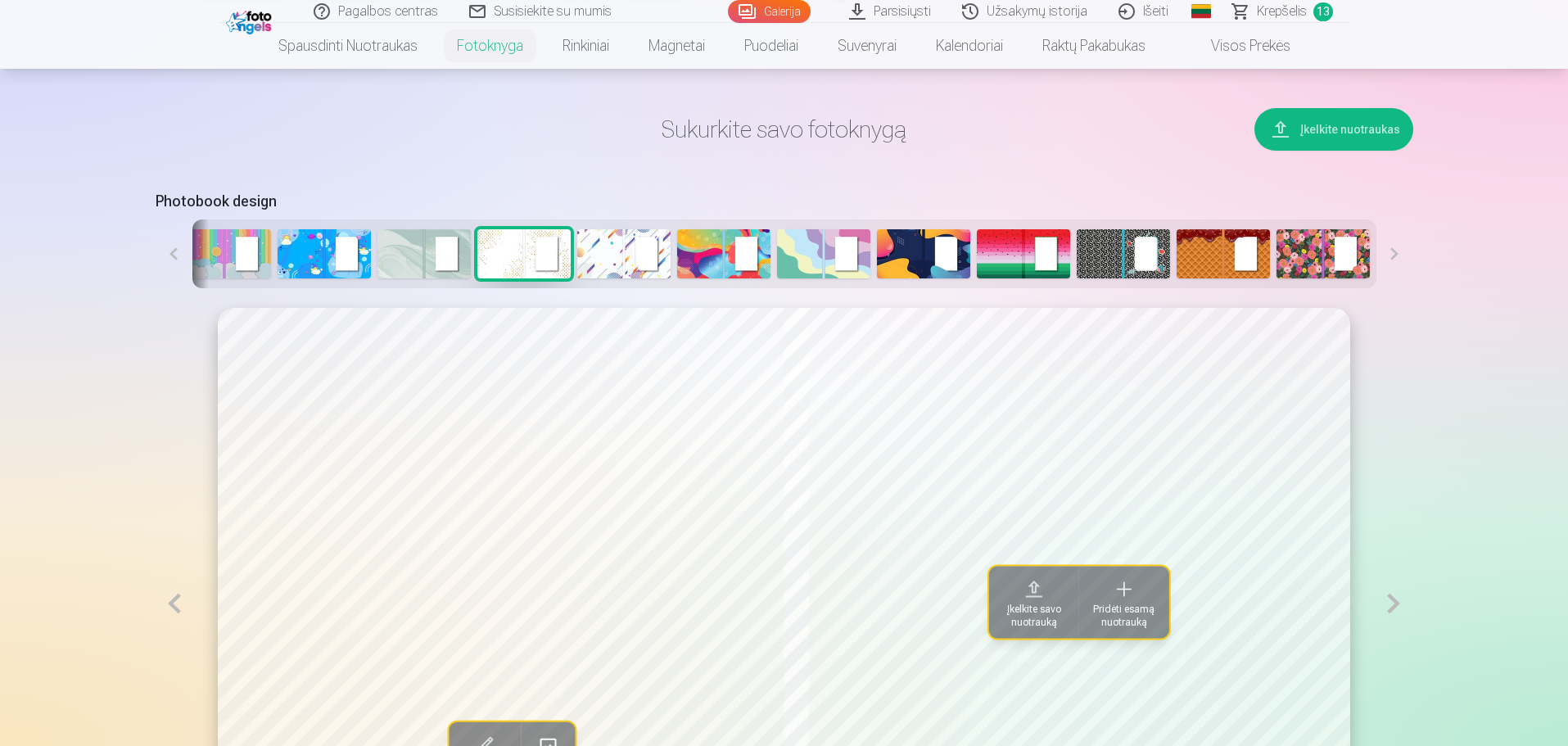
click at [1158, 243] on img at bounding box center [1124, 253] width 94 height 49
click at [1008, 247] on img at bounding box center [1024, 253] width 94 height 49
click at [949, 244] on img at bounding box center [924, 253] width 94 height 49
click at [807, 246] on img at bounding box center [824, 253] width 94 height 49
click at [338, 244] on img at bounding box center [325, 253] width 94 height 49
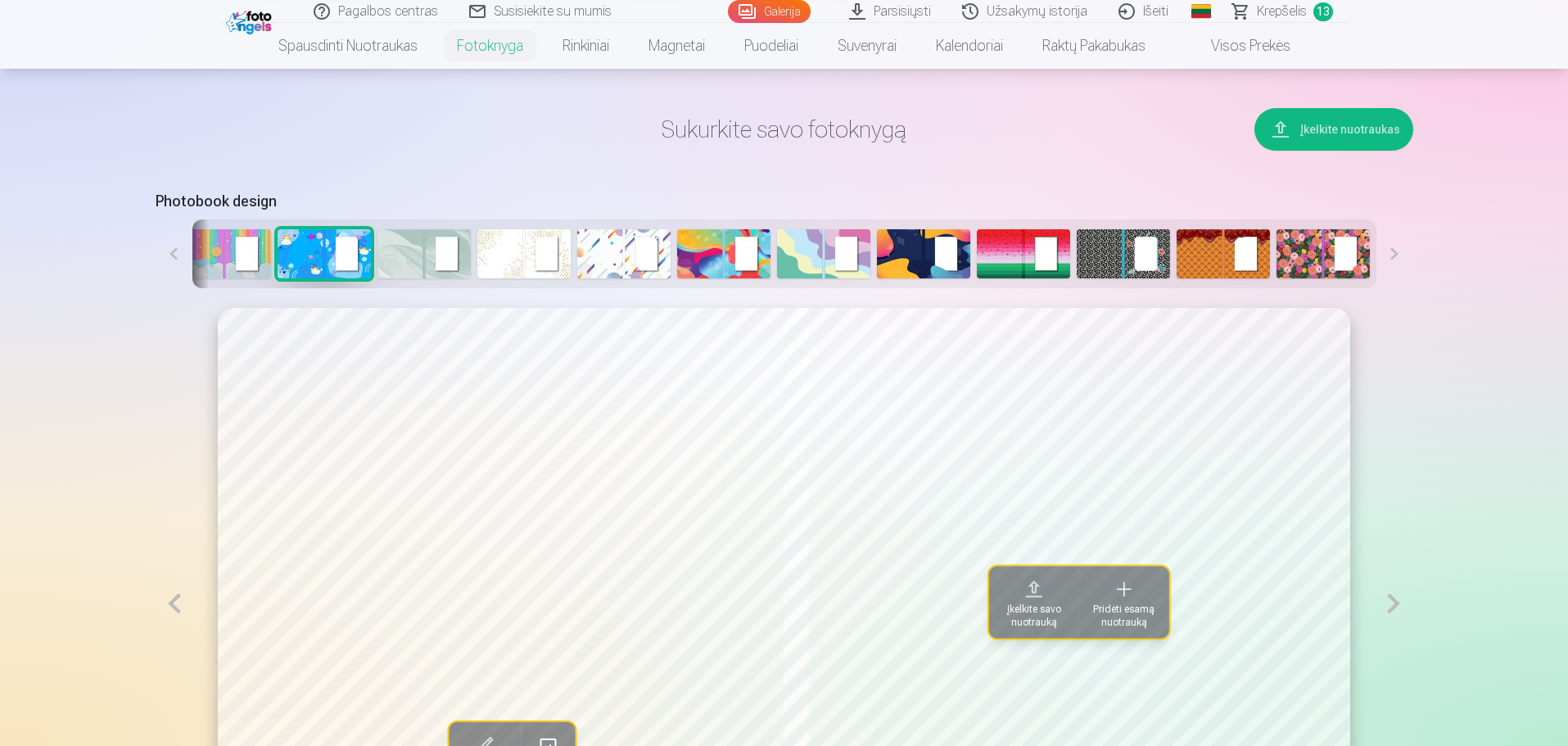
click at [1390, 252] on button at bounding box center [1395, 253] width 37 height 69
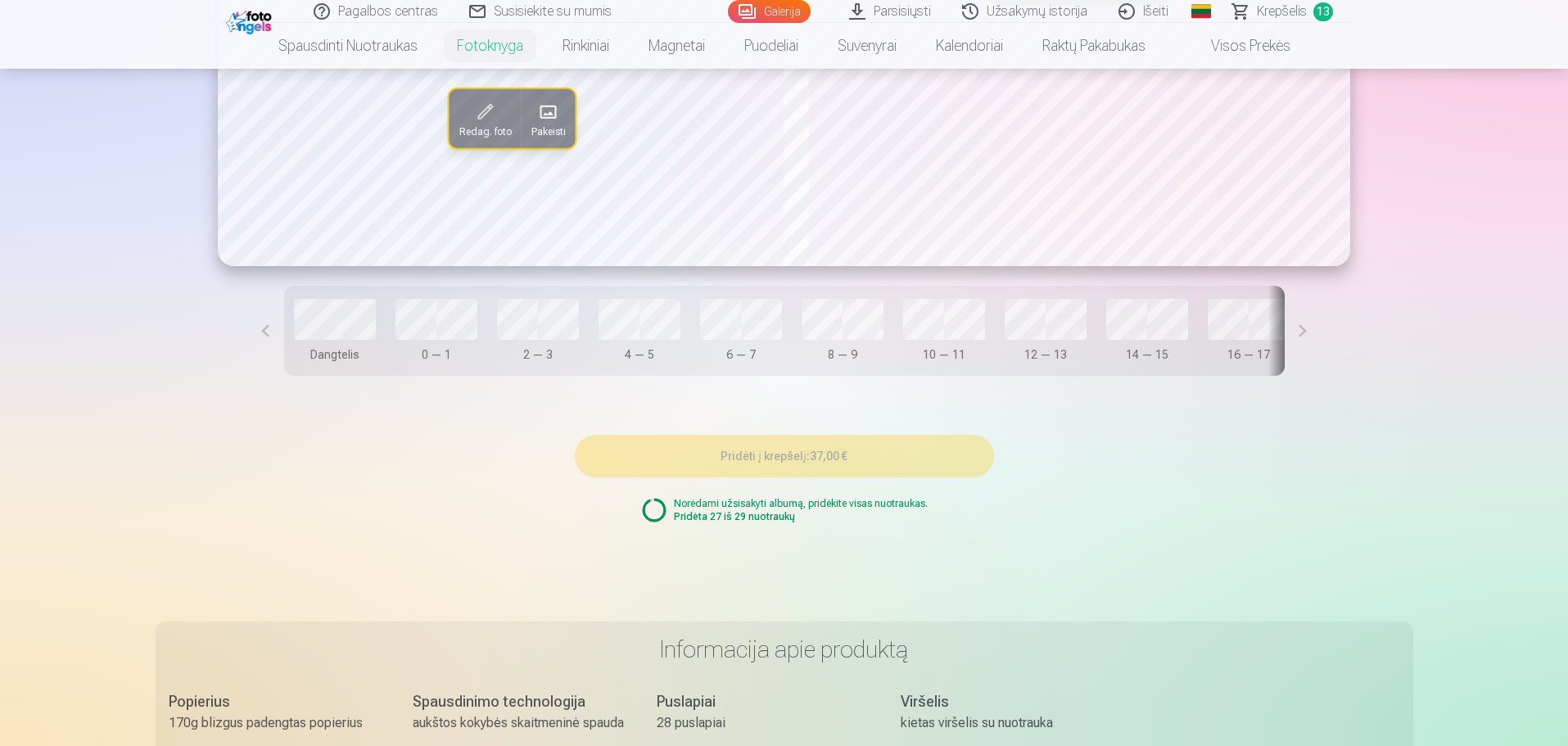
scroll to position [1392, 0]
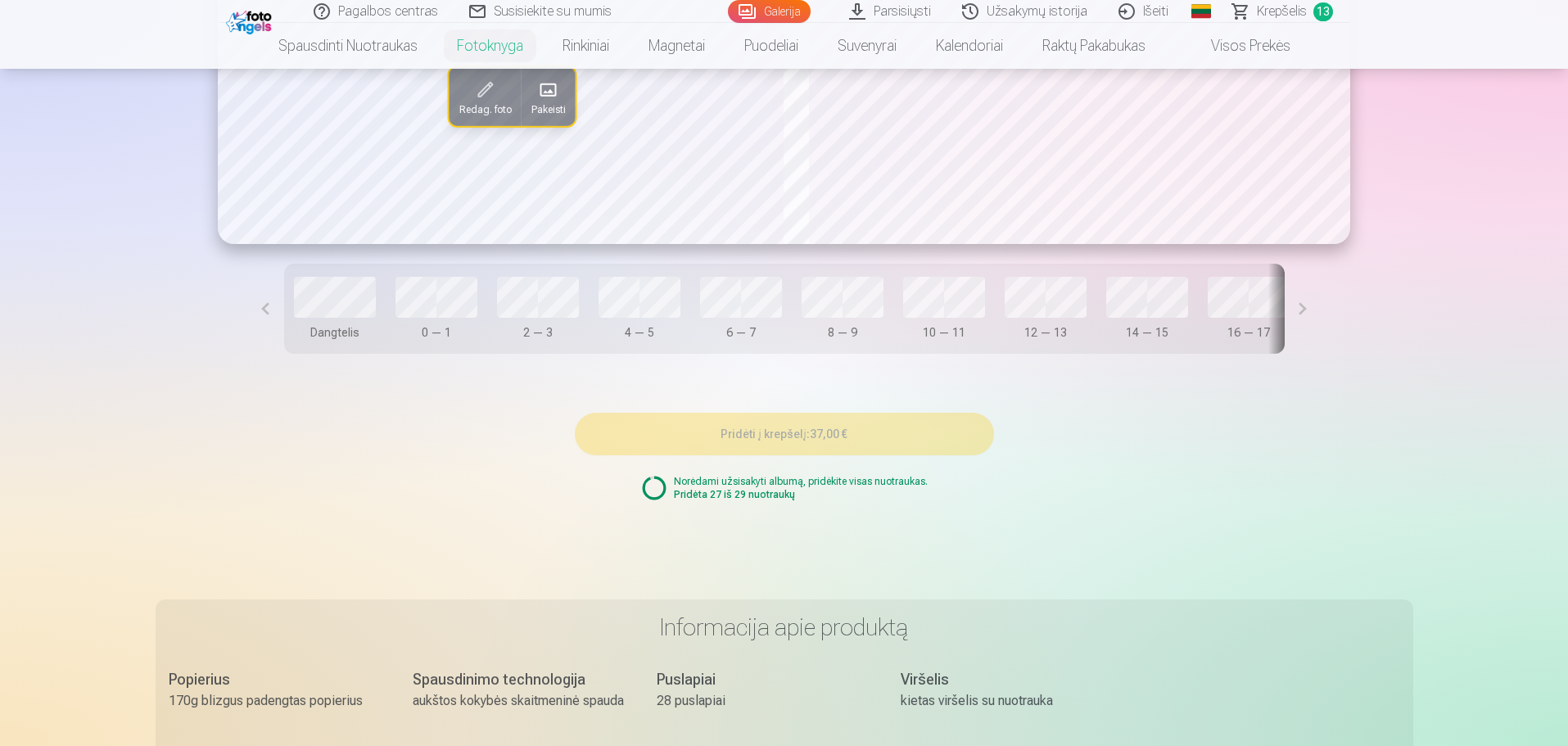
click at [660, 496] on circle at bounding box center [653, 488] width 21 height 21
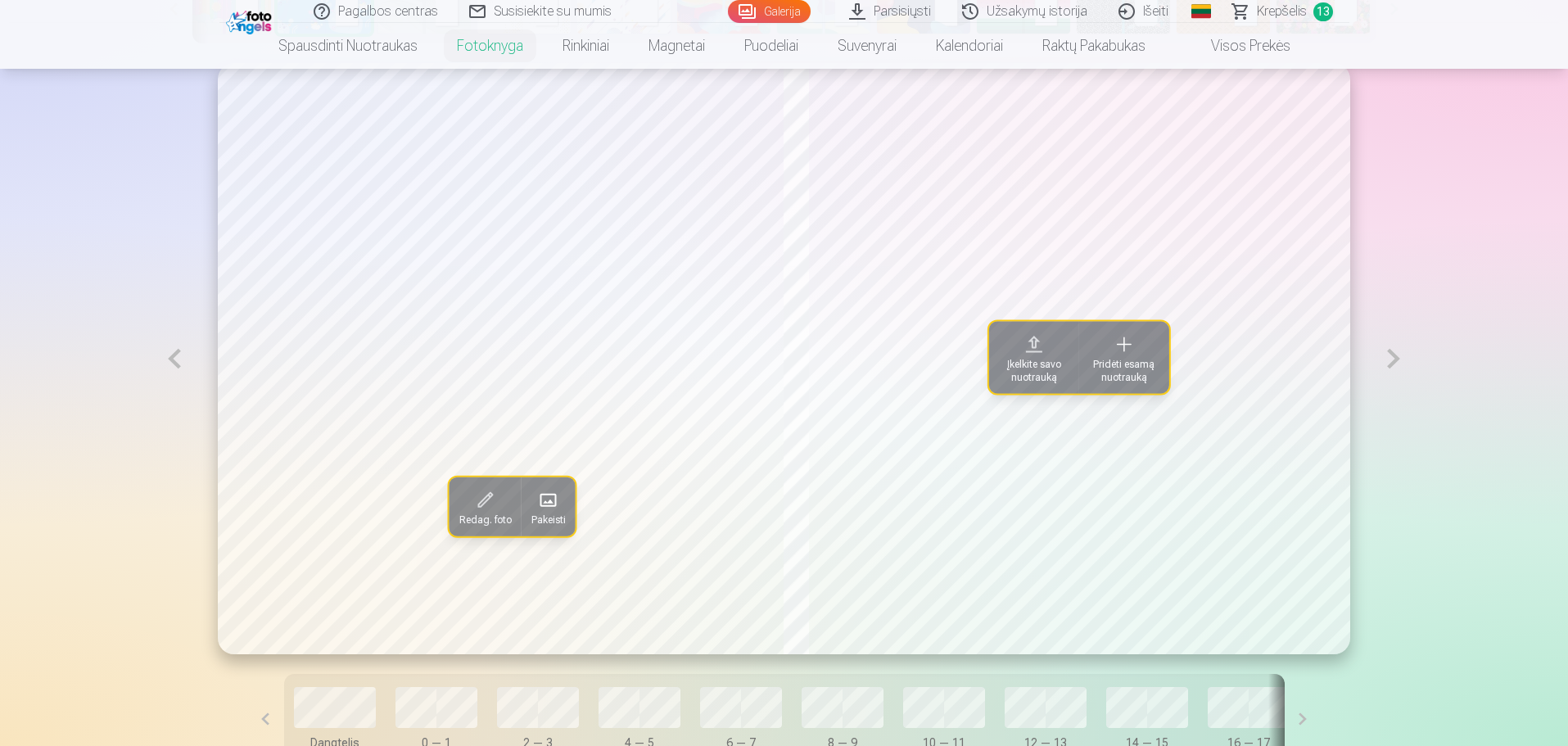
scroll to position [984, 0]
click at [1122, 360] on span "Pridėti esamą nuotrauką" at bounding box center [1125, 370] width 70 height 26
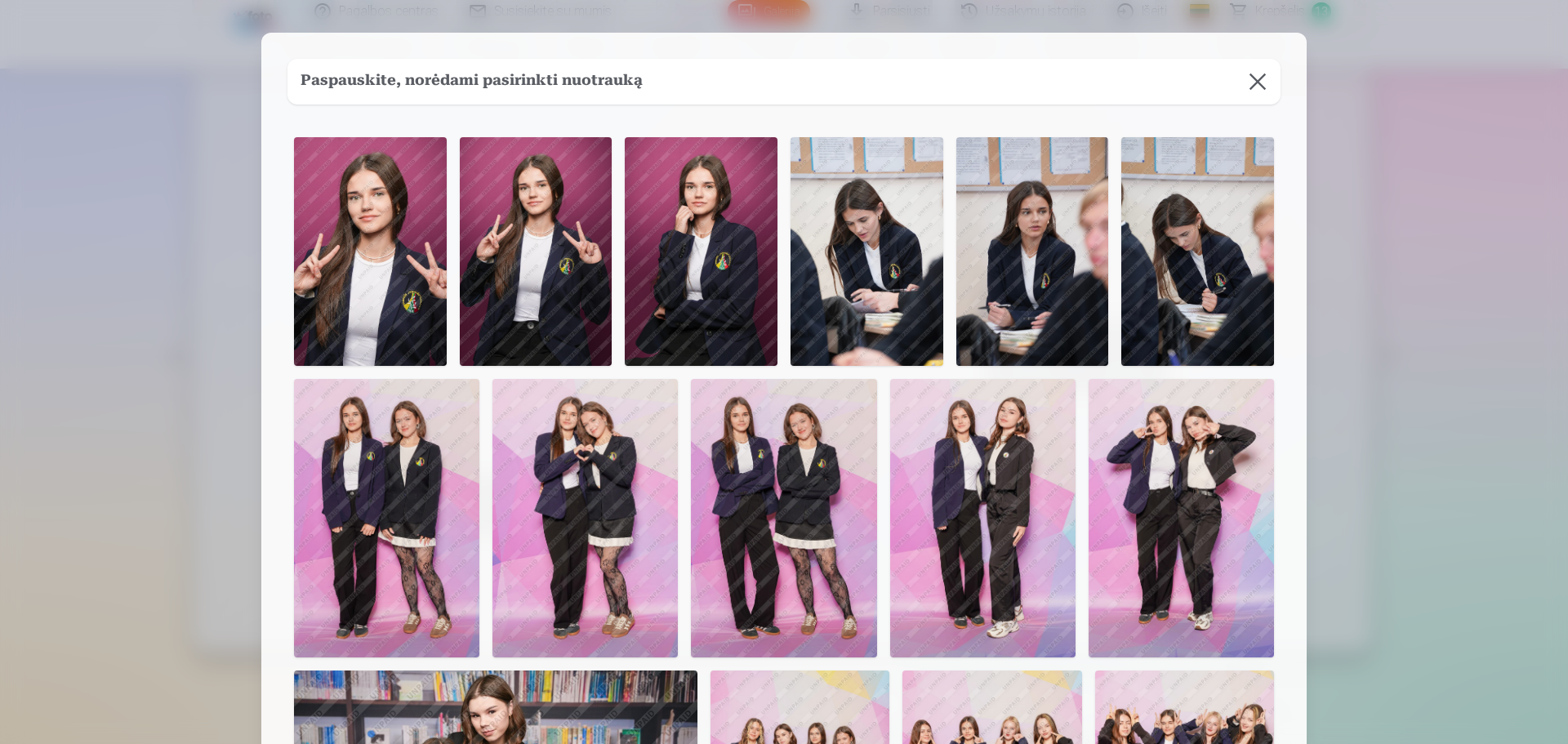
click at [572, 531] on img at bounding box center [585, 518] width 185 height 279
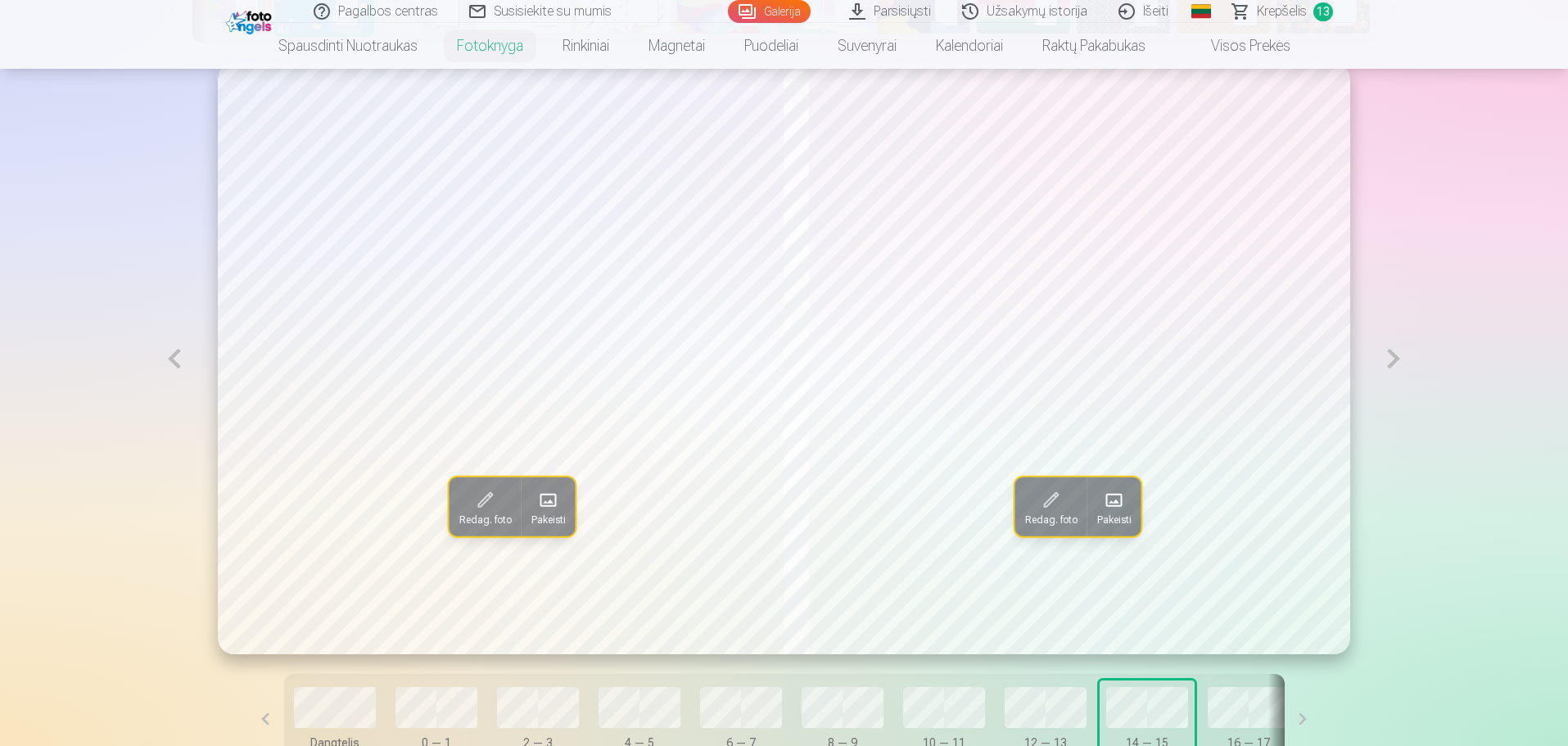
scroll to position [1310, 0]
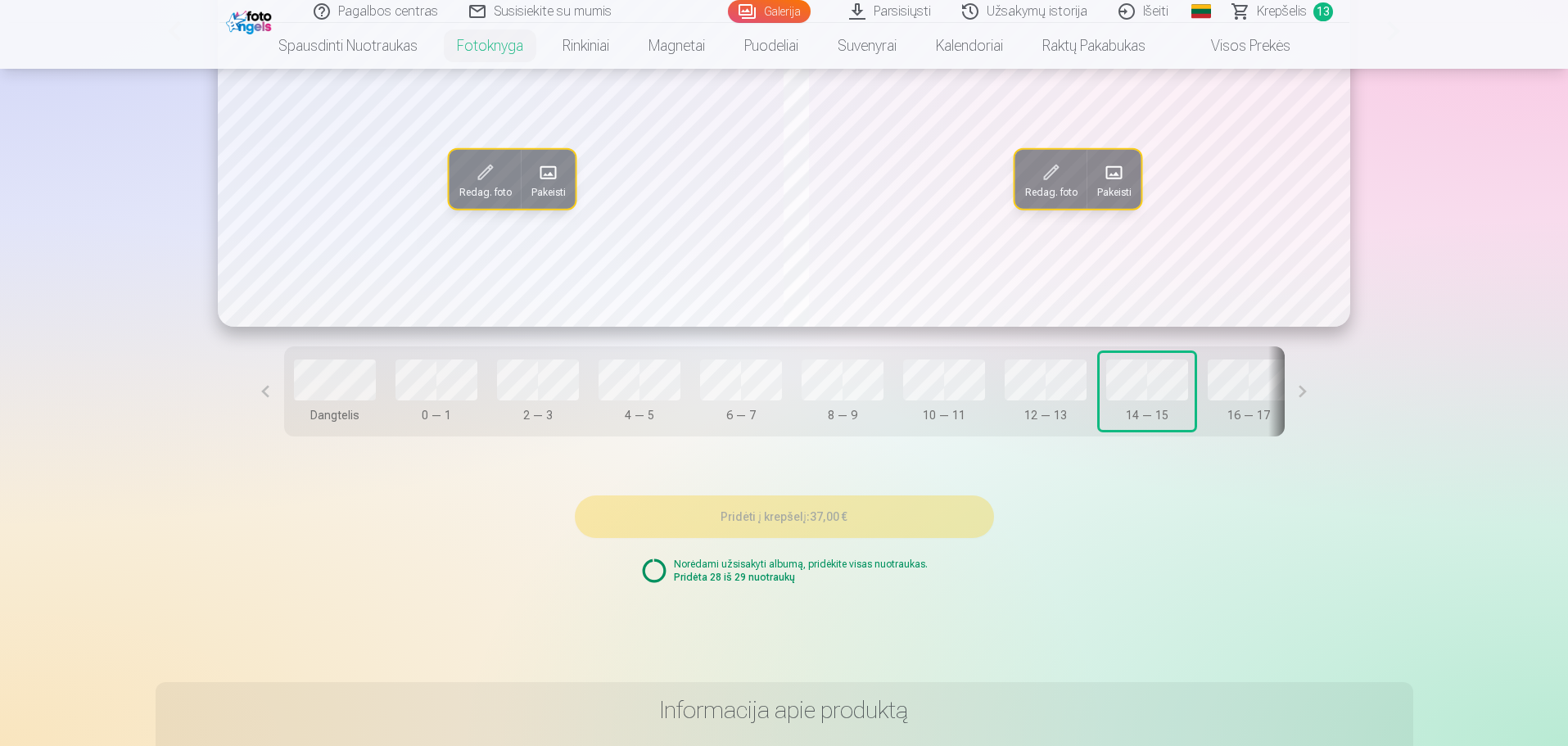
click at [672, 584] on div "Norėdami užsisakyti albumą, pridėkite visas nuotraukas. Pridėta 28 iš 29 nuotra…" at bounding box center [784, 570] width 287 height 26
click at [660, 576] on circle at bounding box center [653, 570] width 21 height 21
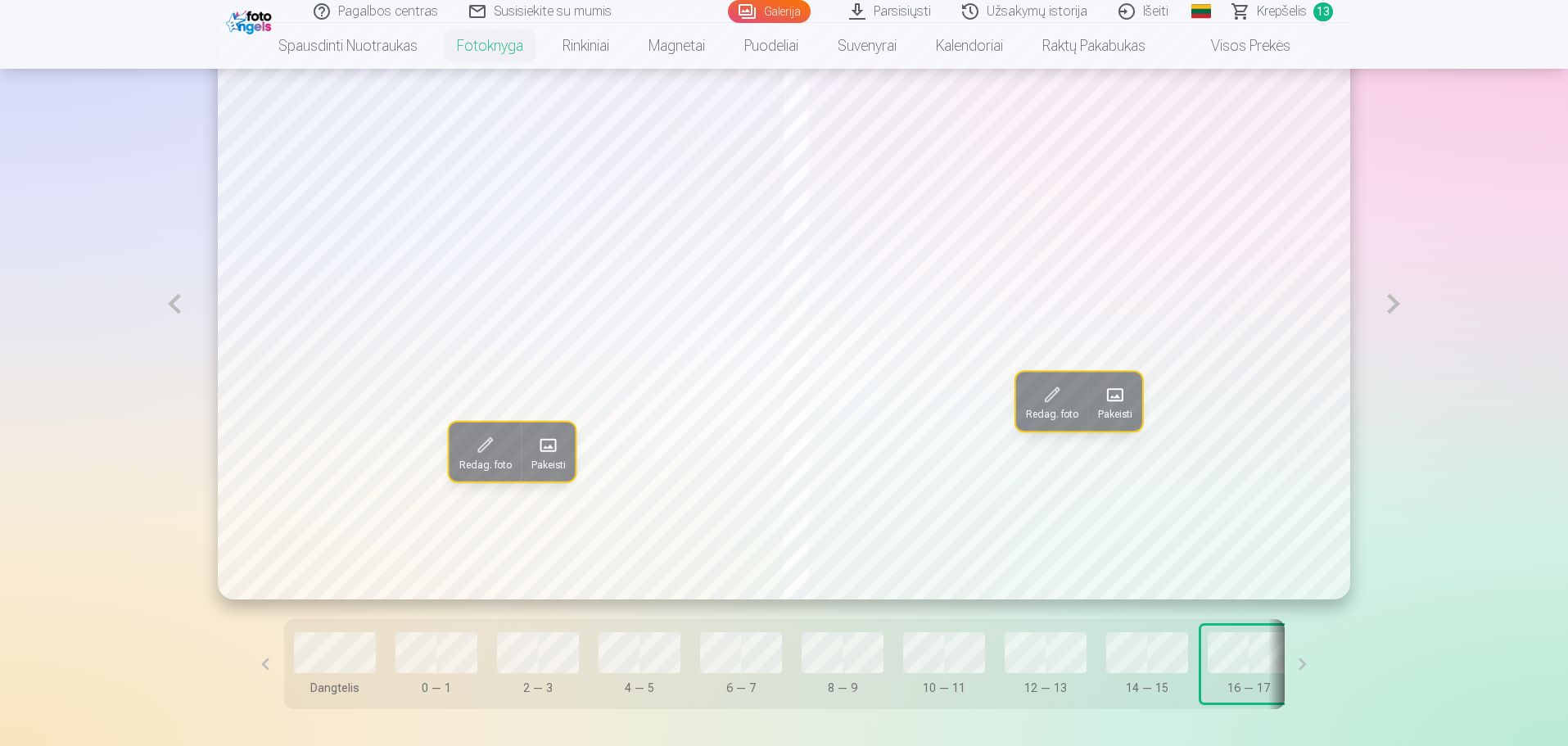
scroll to position [901, 0]
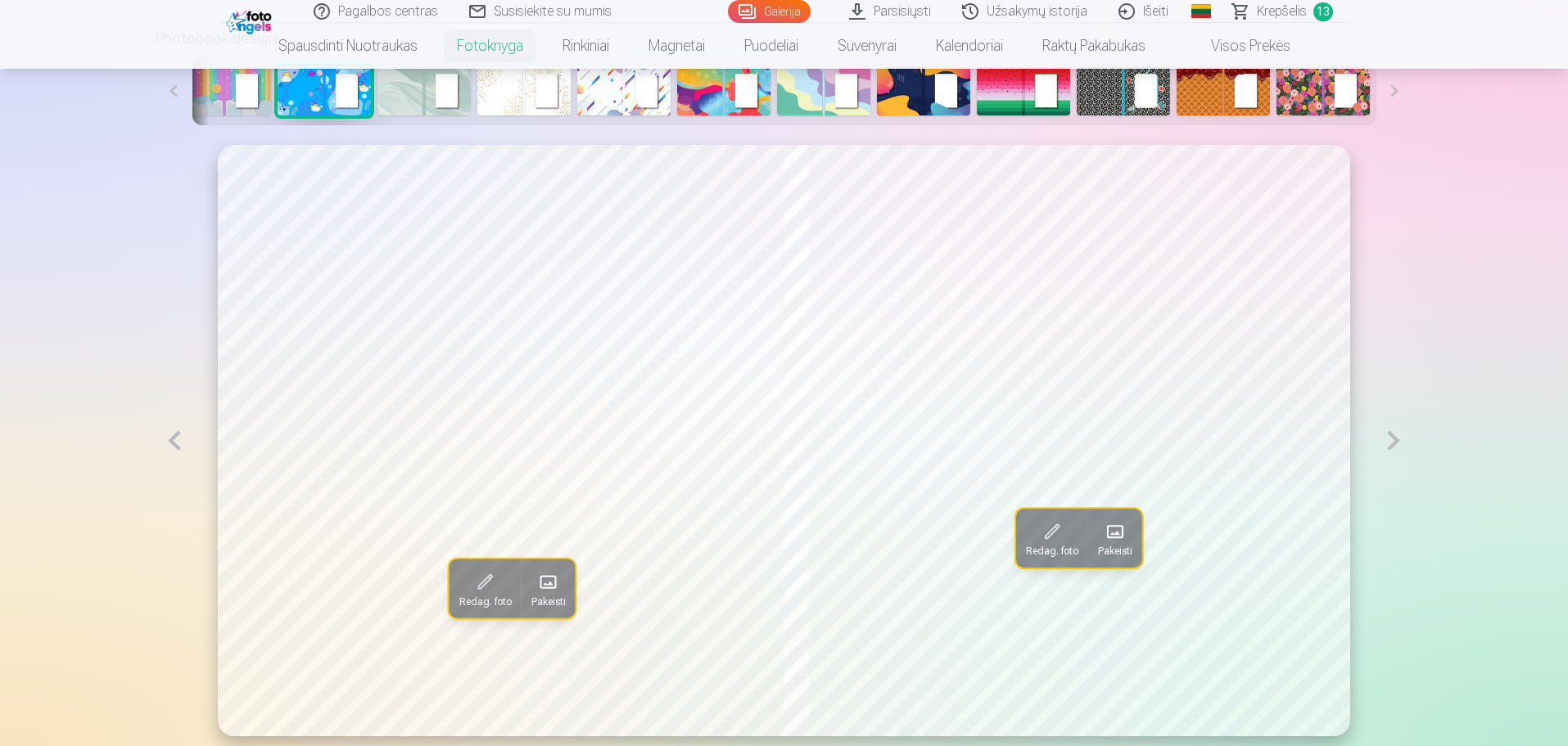
click at [1392, 447] on button at bounding box center [1393, 440] width 38 height 591
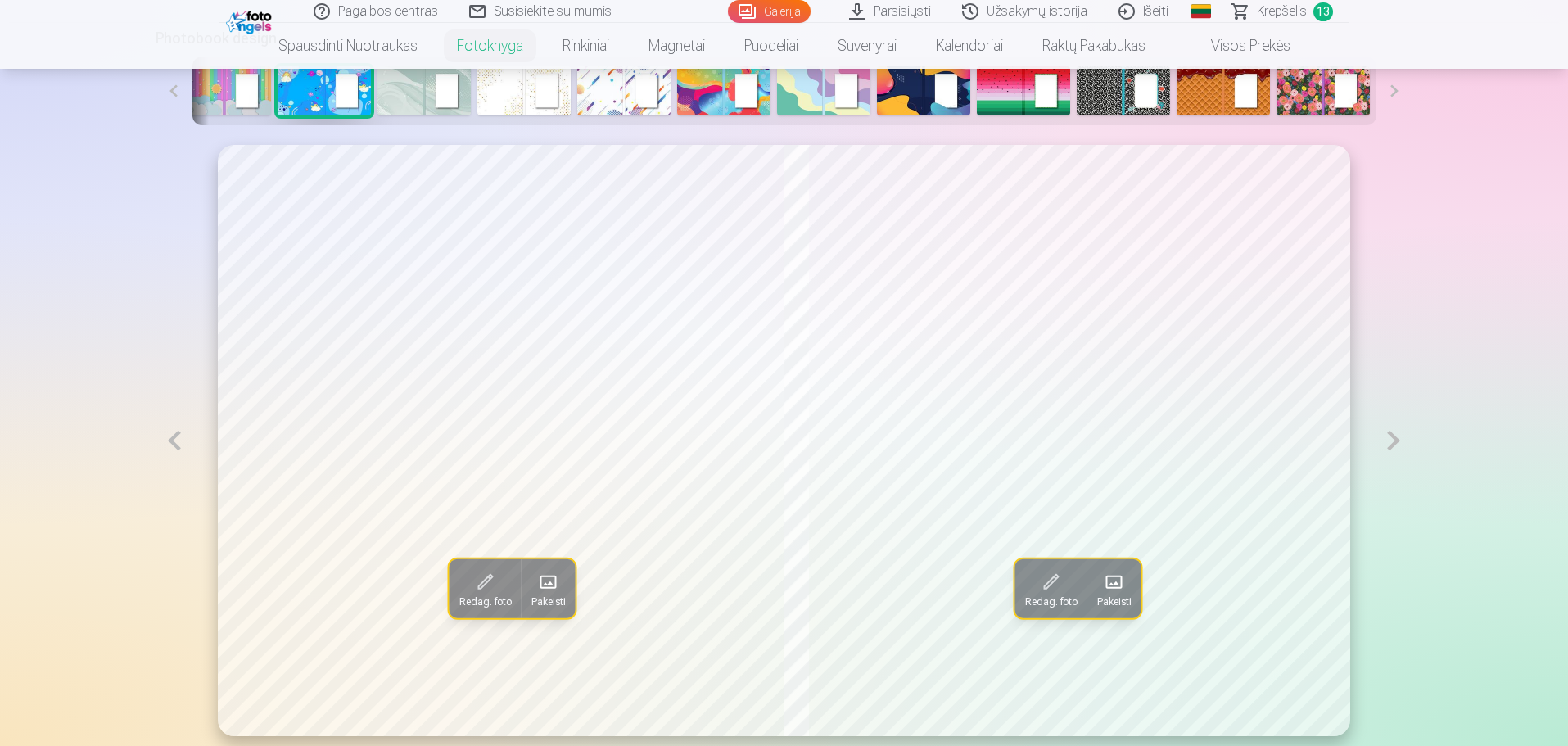
click at [1392, 447] on button at bounding box center [1393, 440] width 38 height 591
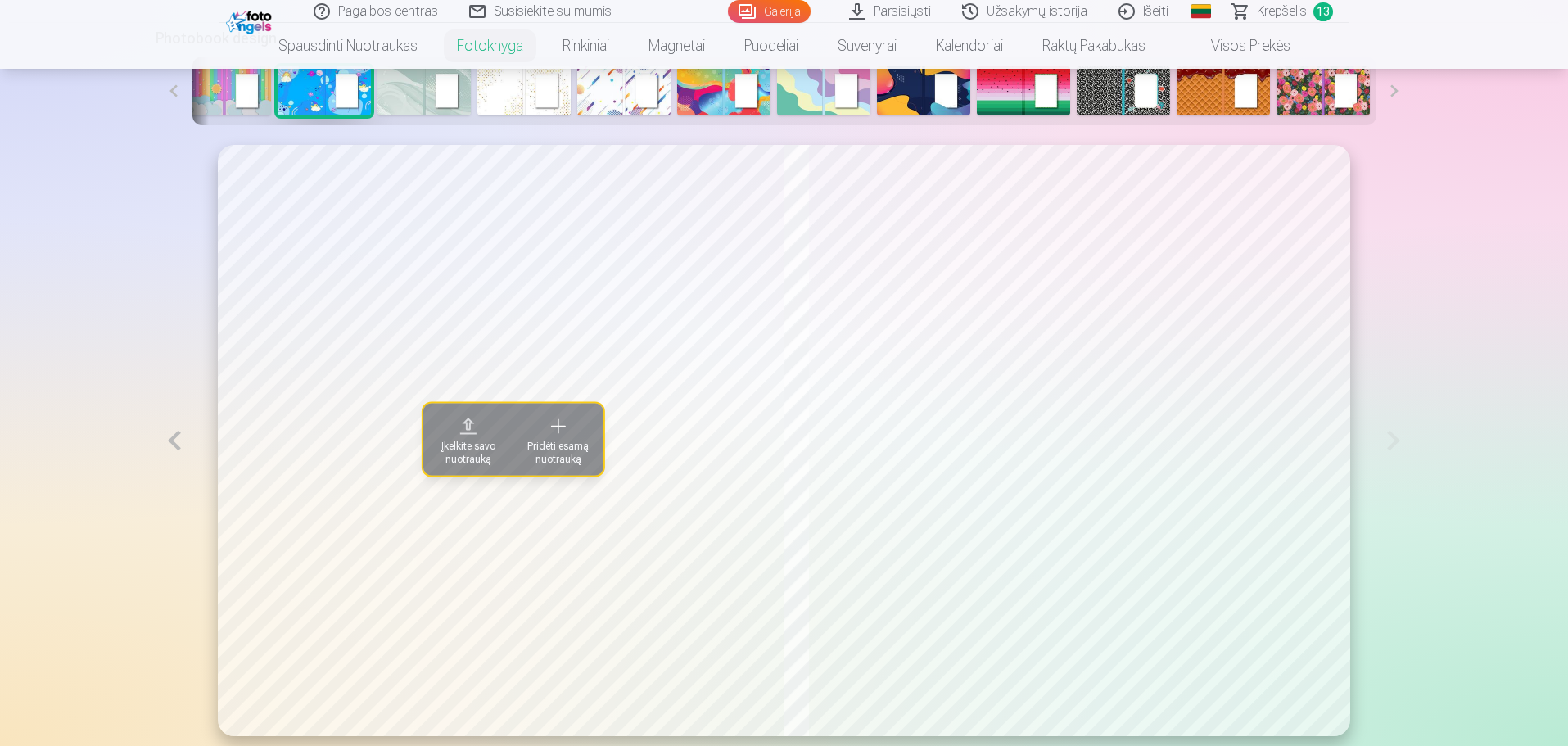
click at [546, 433] on span at bounding box center [558, 426] width 26 height 26
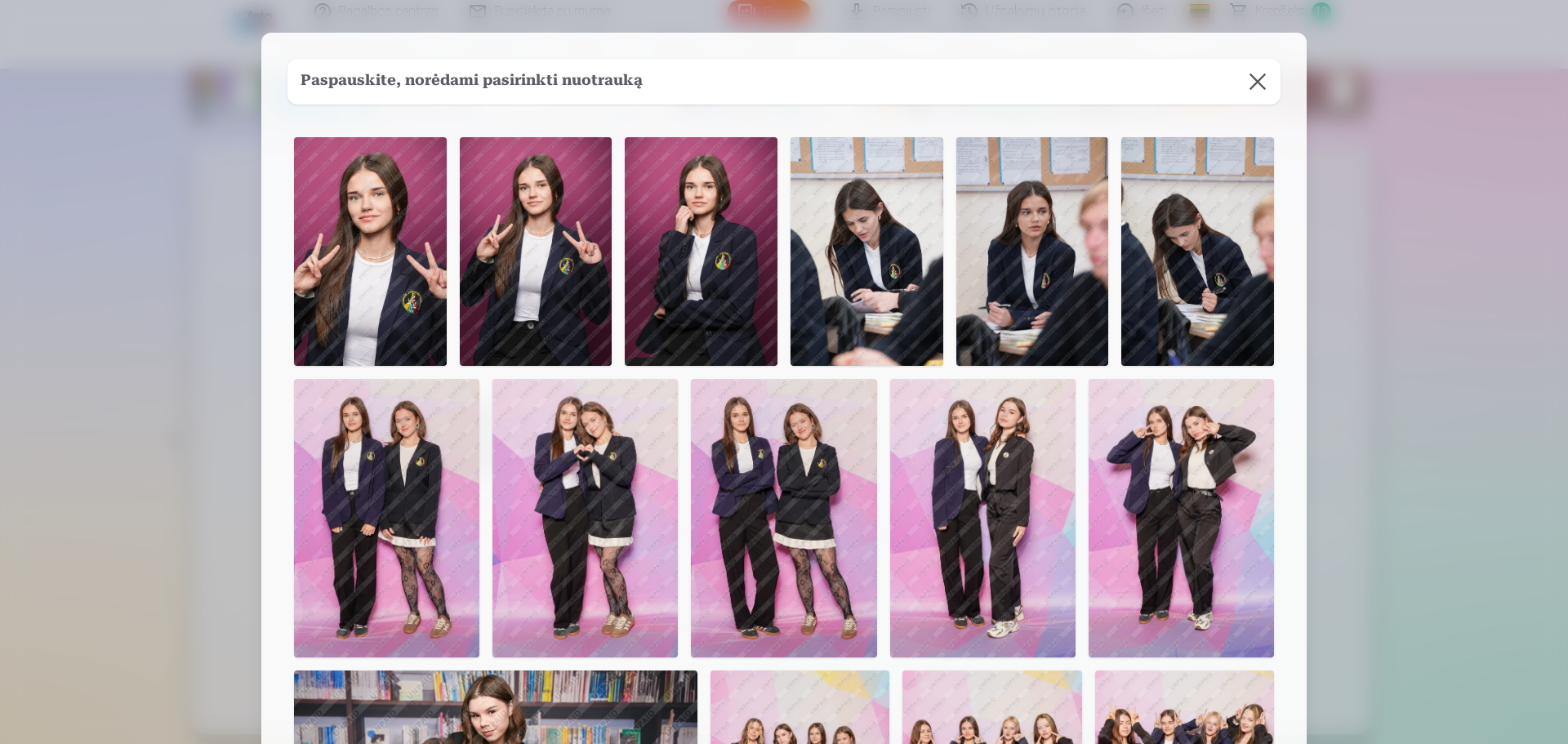
click at [541, 281] on img at bounding box center [536, 251] width 153 height 229
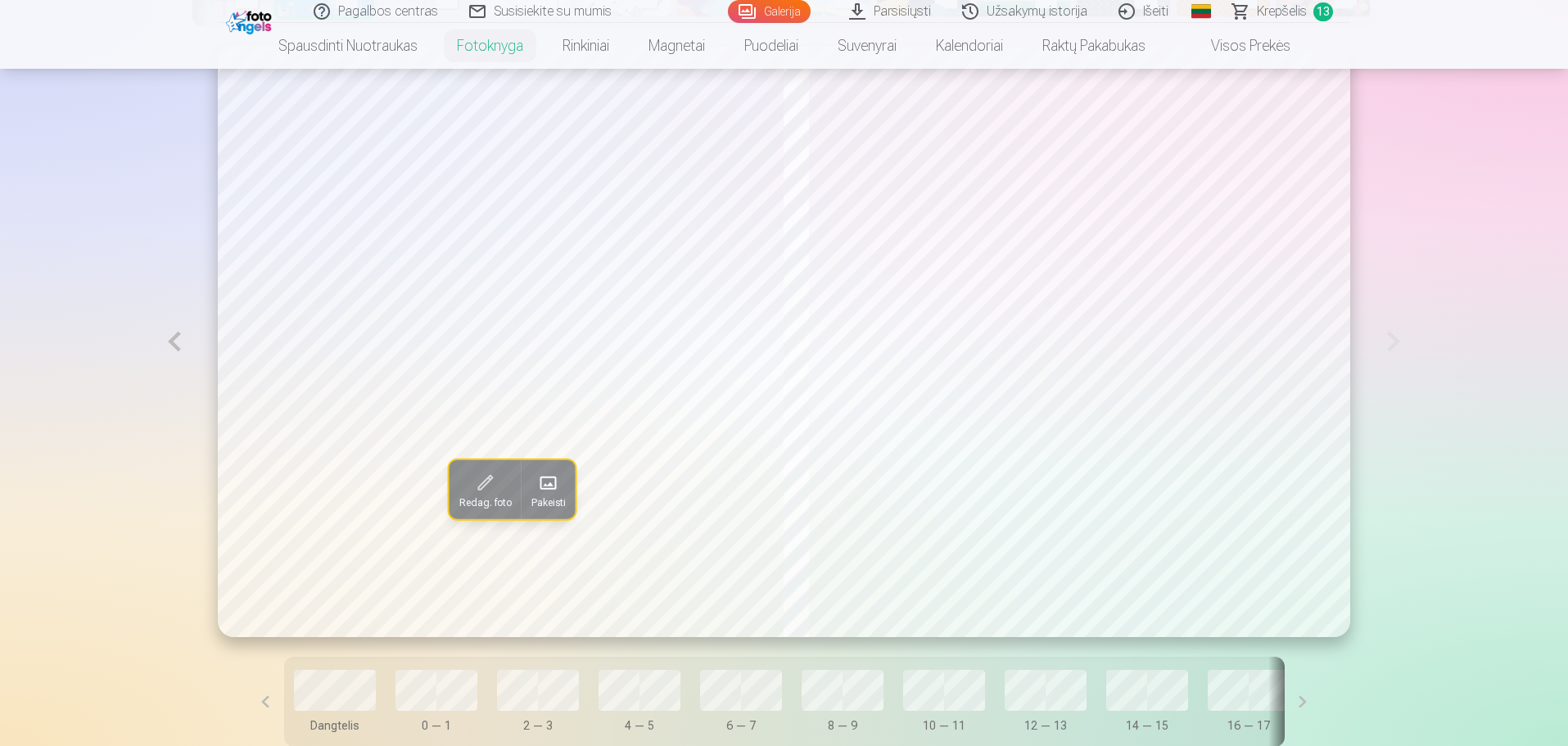
scroll to position [1228, 0]
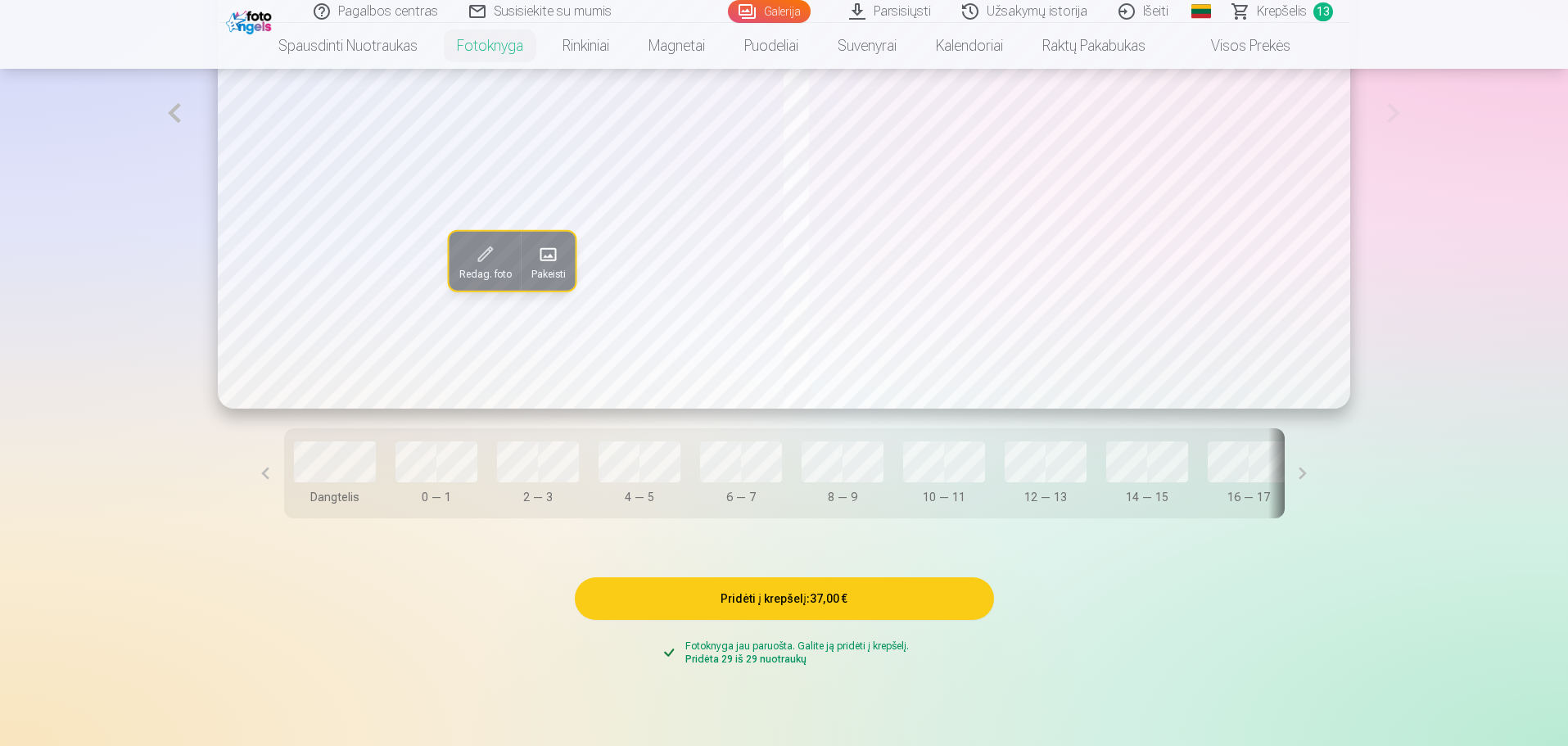
click at [821, 611] on button "Pridėti į krepšelį : 37,00 €" at bounding box center [784, 598] width 419 height 43
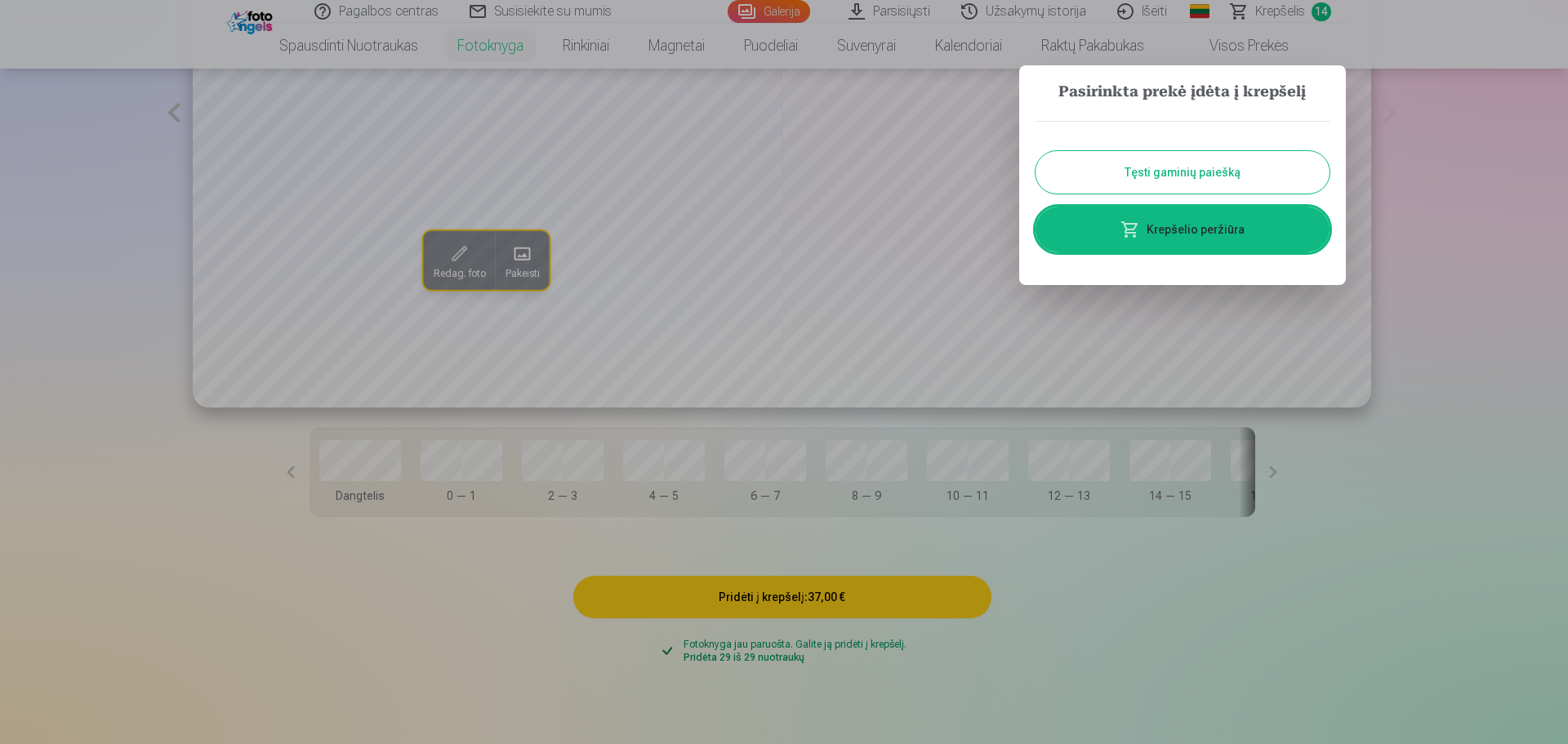
click at [1222, 225] on link "Krepšelio peržiūra" at bounding box center [1182, 229] width 294 height 46
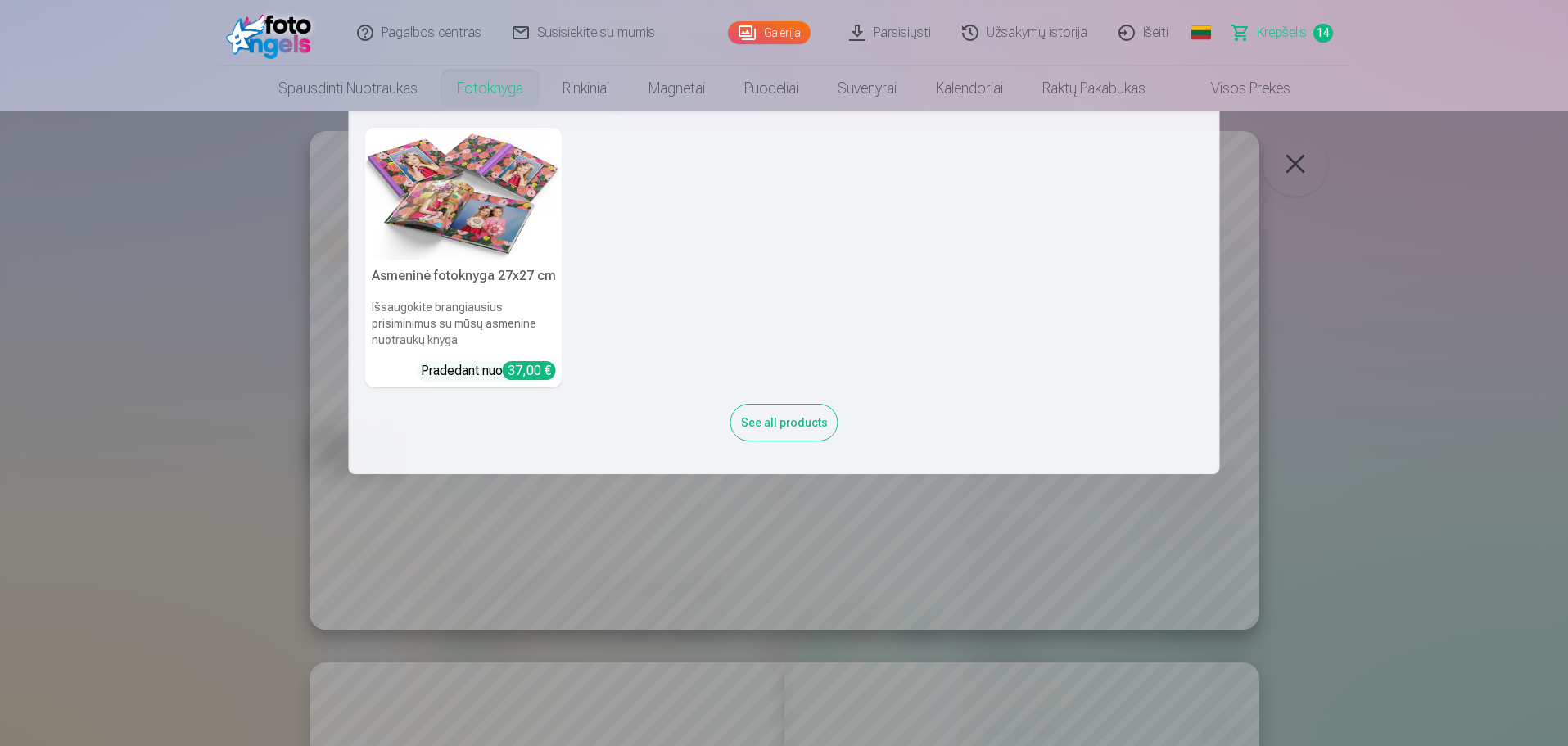
click at [484, 96] on link "Fotoknyga" at bounding box center [490, 88] width 105 height 46
